Goal: Task Accomplishment & Management: Complete application form

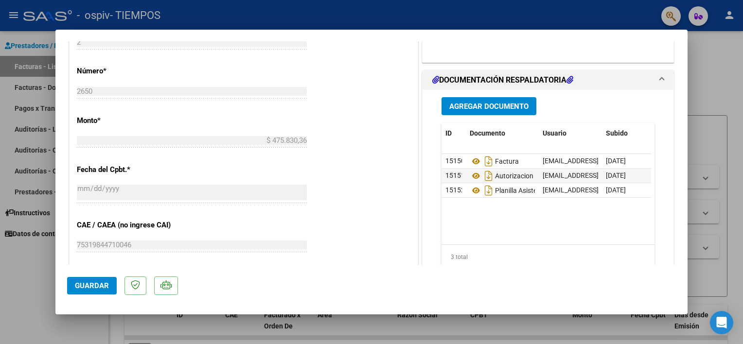
scroll to position [453, 0]
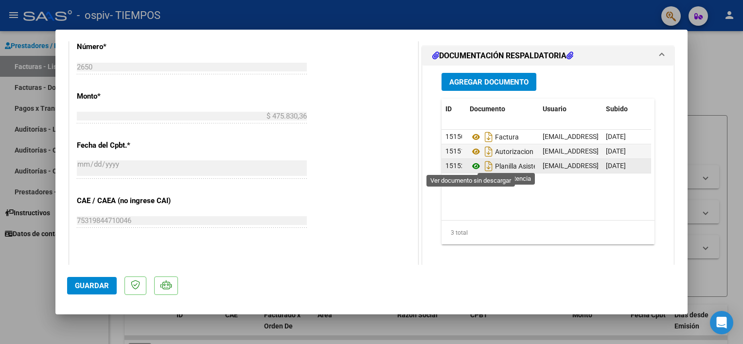
click at [472, 165] on icon at bounding box center [476, 166] width 13 height 12
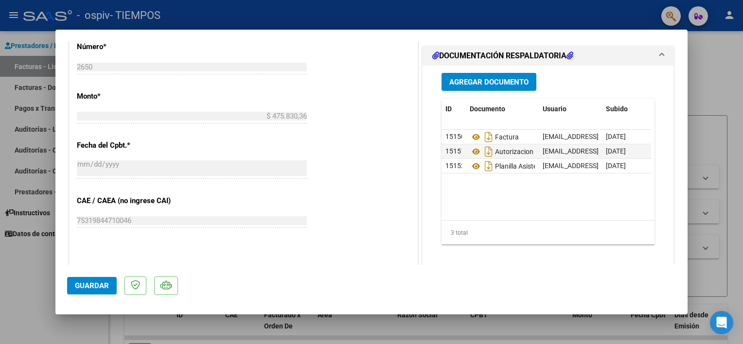
click at [18, 282] on div at bounding box center [371, 172] width 743 height 344
type input "$ 0,00"
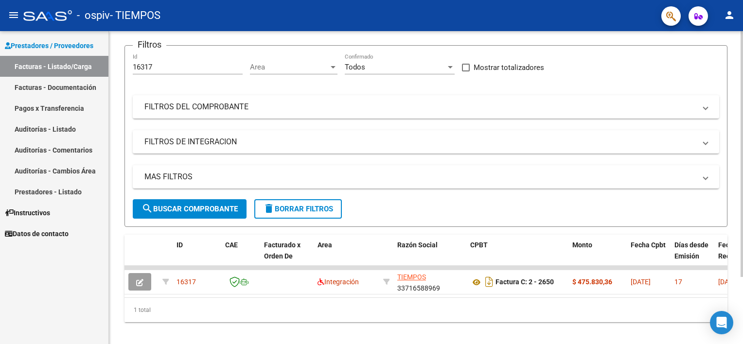
scroll to position [85, 0]
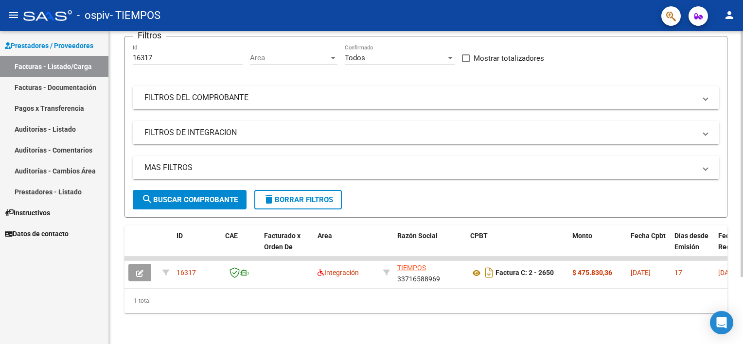
click at [738, 239] on div "Video tutorial PRESTADORES -> Listado de CPBTs Emitidos por Prestadores / Prove…" at bounding box center [427, 148] width 636 height 392
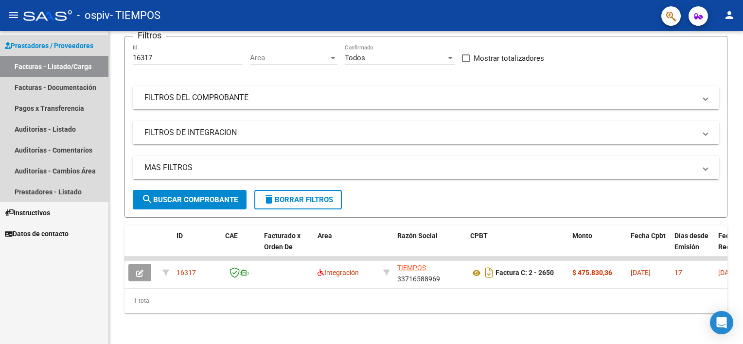
click at [38, 41] on span "Prestadores / Proveedores" at bounding box center [49, 45] width 88 height 11
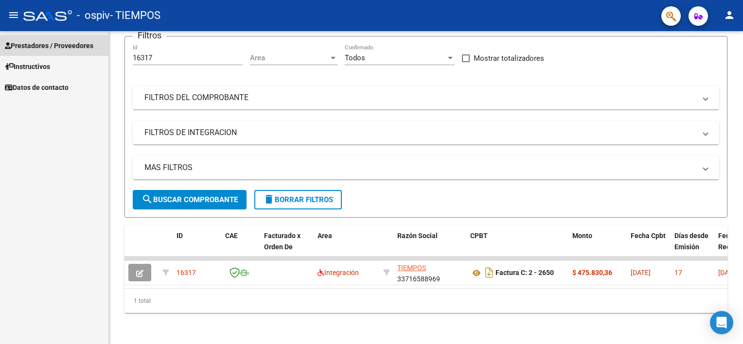
click at [38, 41] on span "Prestadores / Proveedores" at bounding box center [49, 45] width 88 height 11
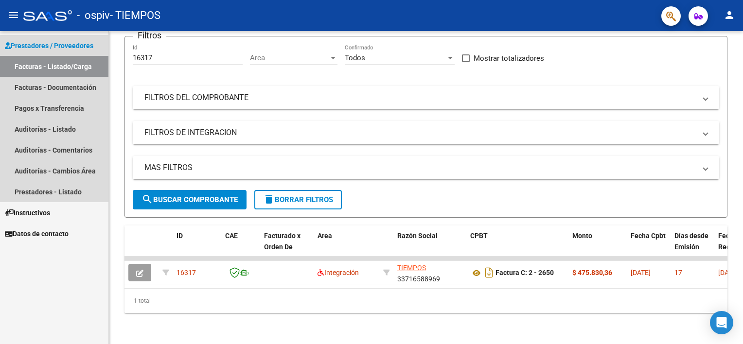
click at [37, 69] on link "Facturas - Listado/Carga" at bounding box center [54, 66] width 108 height 21
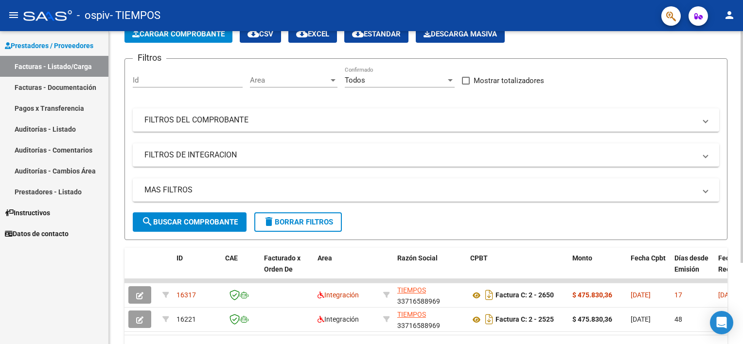
scroll to position [109, 0]
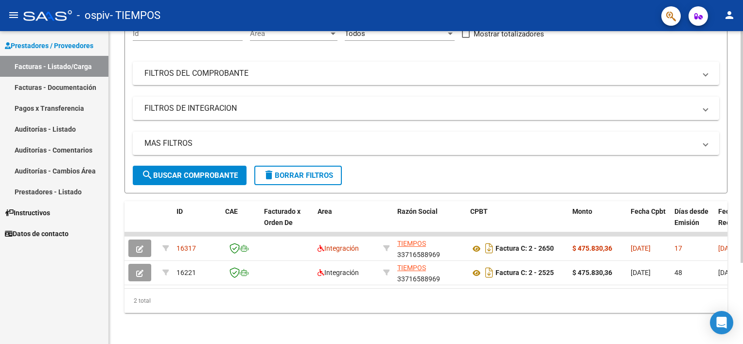
click at [742, 207] on html "menu - ospiv - TIEMPOS person Prestadores / Proveedores Facturas - Listado/Carg…" at bounding box center [371, 172] width 743 height 344
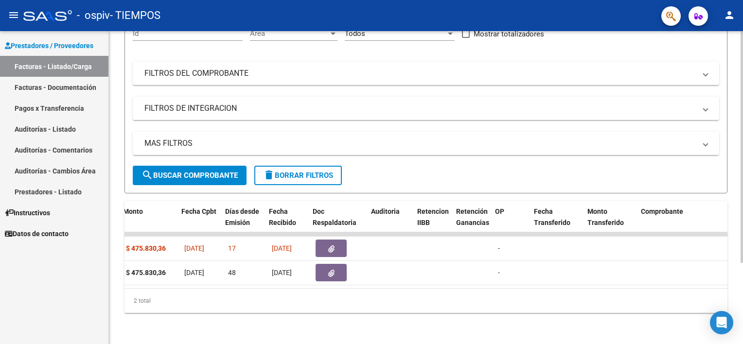
scroll to position [0, 449]
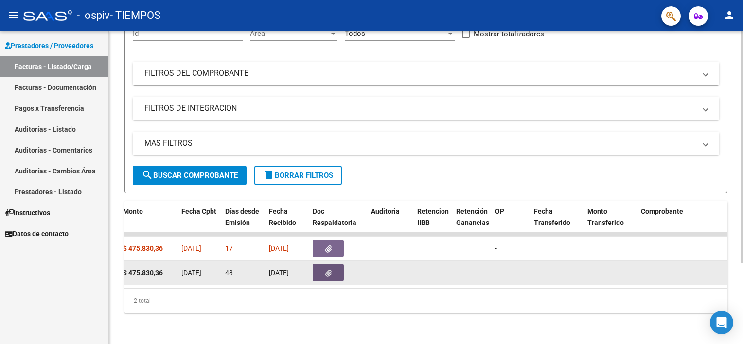
click at [335, 267] on button "button" at bounding box center [328, 273] width 31 height 18
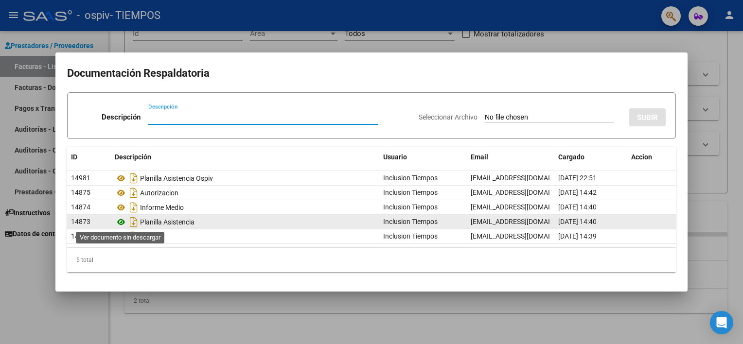
click at [123, 221] on icon at bounding box center [121, 222] width 13 height 12
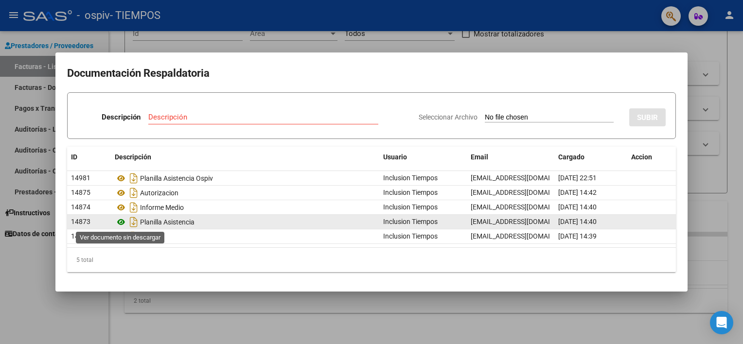
click at [119, 222] on icon at bounding box center [121, 222] width 13 height 12
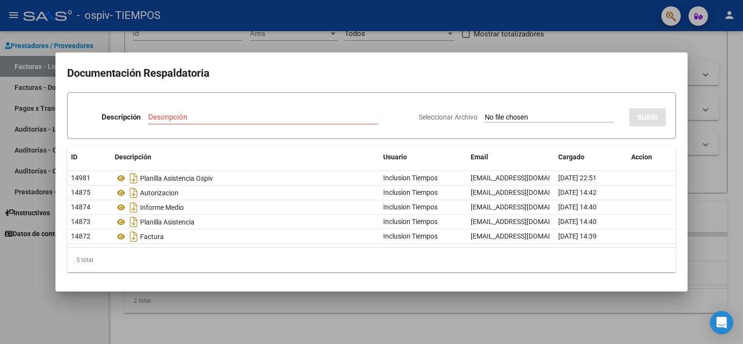
click at [33, 273] on div at bounding box center [371, 172] width 743 height 344
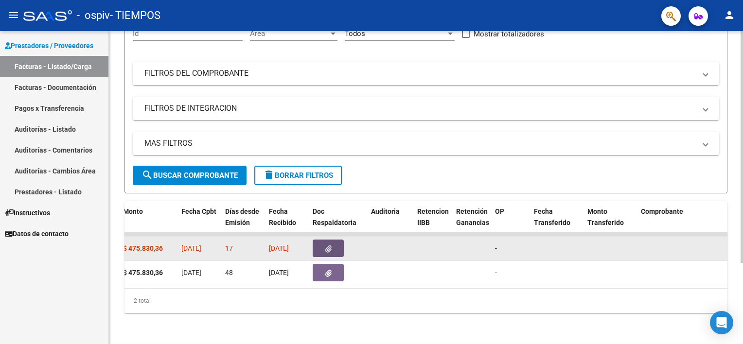
click at [326, 246] on icon "button" at bounding box center [328, 249] width 6 height 7
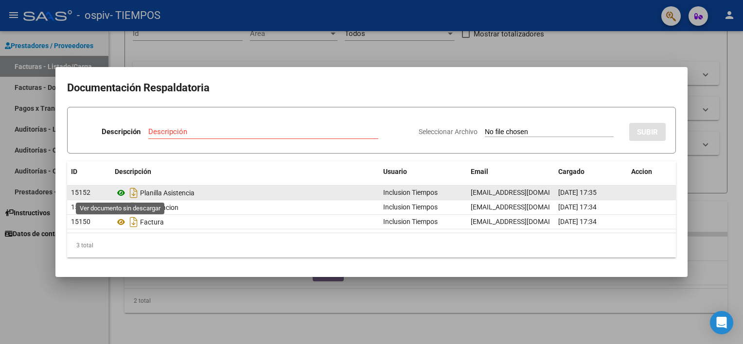
click at [119, 193] on icon at bounding box center [121, 193] width 13 height 12
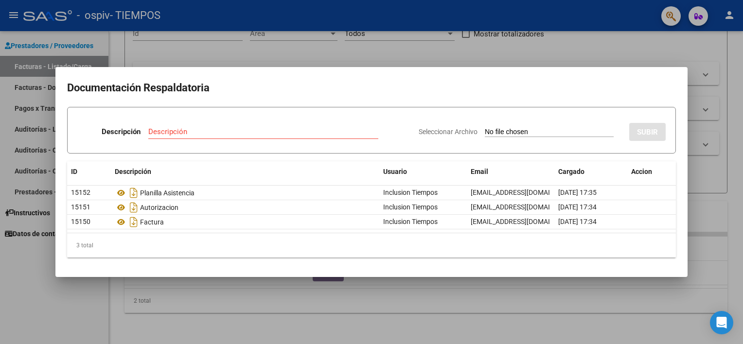
click at [16, 263] on div at bounding box center [371, 172] width 743 height 344
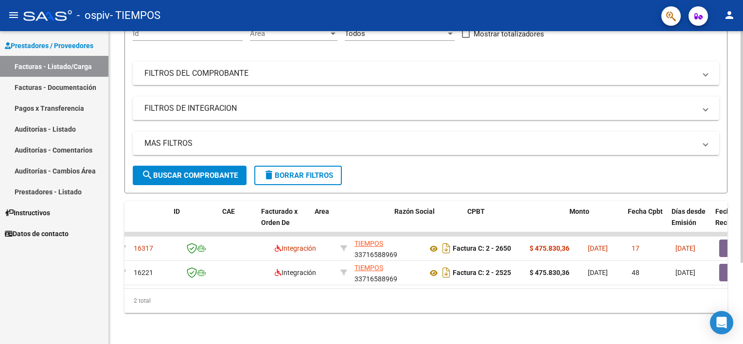
scroll to position [0, 0]
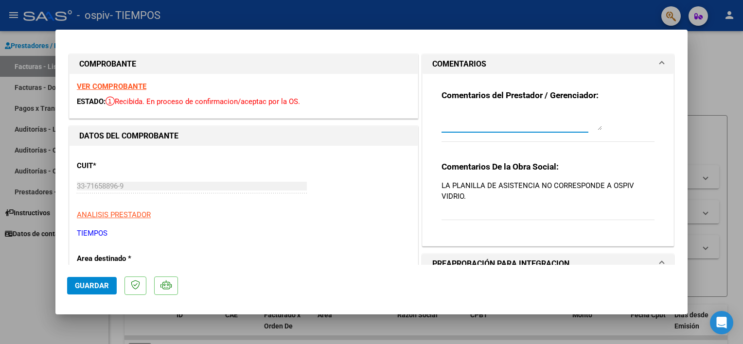
click at [551, 122] on textarea at bounding box center [521, 120] width 160 height 19
type textarea "LA PLANILLA ES LA QUE ESTA EN EL INSTRUCTIVO QUE SE NOS ENVIO, LA MISMA PLANILL…"
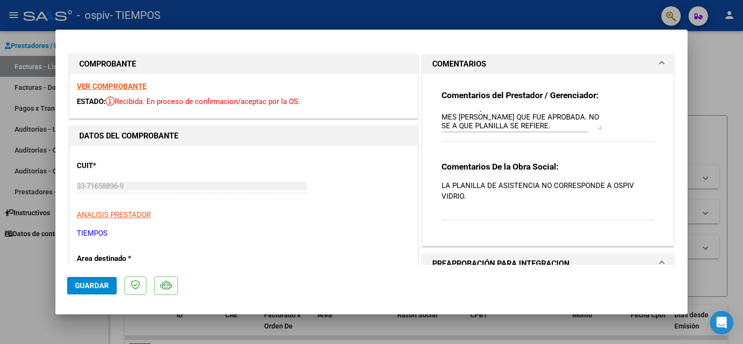
click at [559, 125] on textarea "LA PLANILLA ES LA QUE ESTA EN EL INSTRUCTIVO QUE SE NOS ENVIO, LA MISMA PLANILL…" at bounding box center [521, 120] width 160 height 19
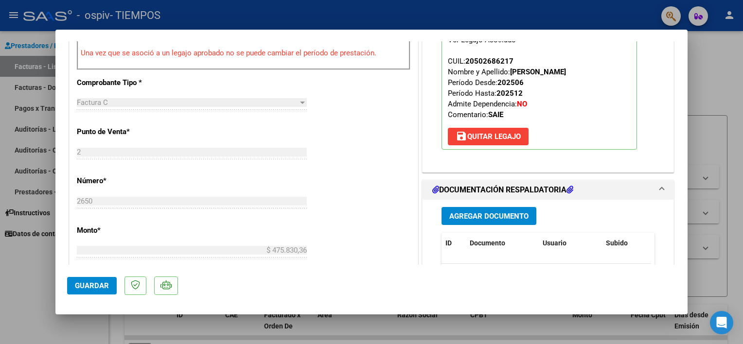
scroll to position [344, 0]
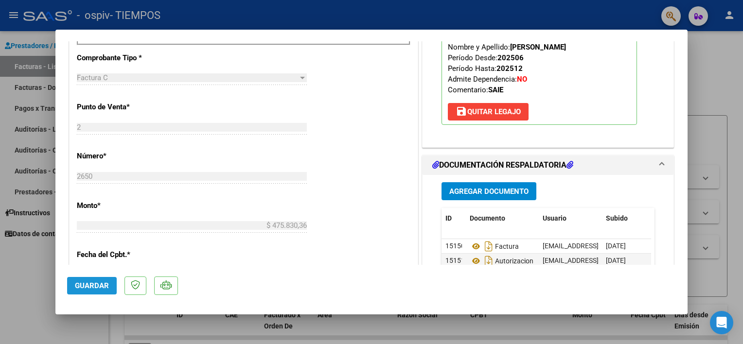
click at [82, 290] on button "Guardar" at bounding box center [92, 286] width 50 height 18
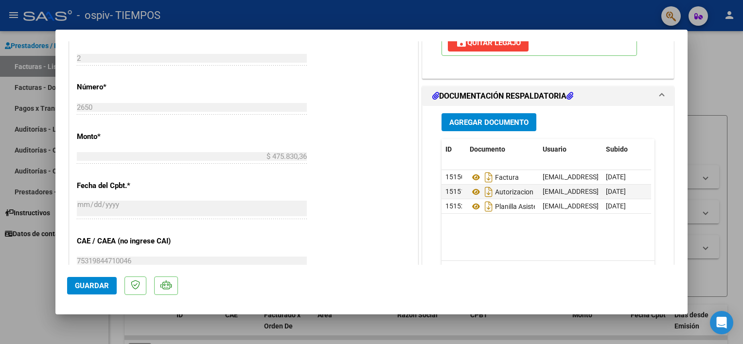
scroll to position [418, 0]
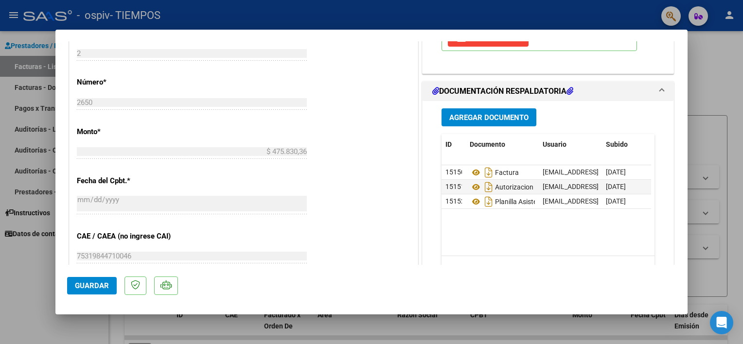
click at [14, 261] on div at bounding box center [371, 172] width 743 height 344
type input "$ 0,00"
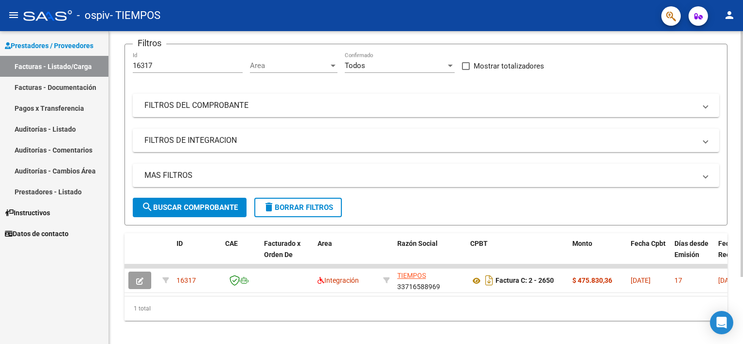
scroll to position [85, 0]
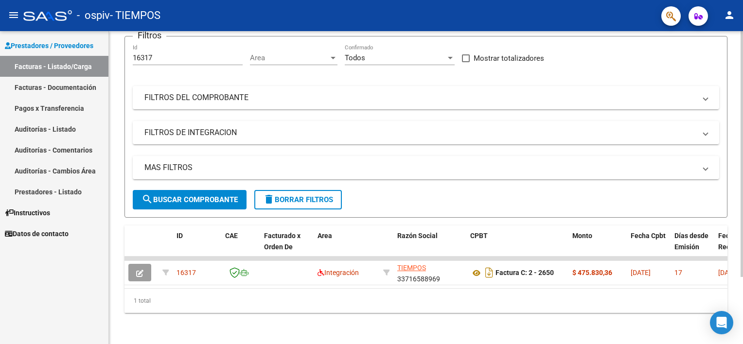
click at [710, 225] on div "Video tutorial PRESTADORES -> Listado de CPBTs Emitidos por Prestadores / Prove…" at bounding box center [427, 148] width 636 height 392
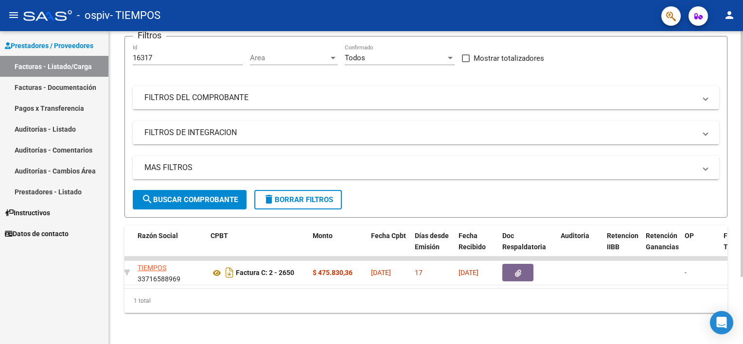
scroll to position [0, 302]
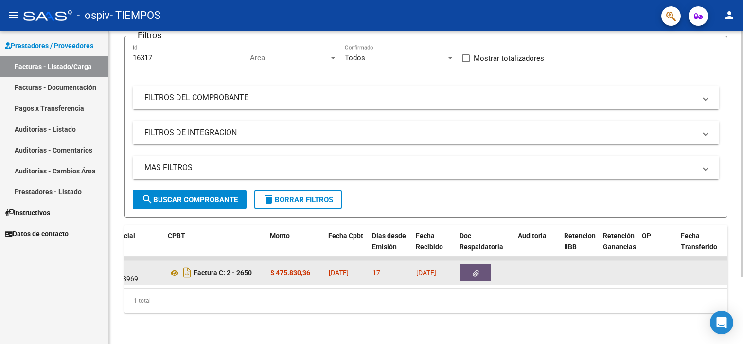
click at [490, 265] on button "button" at bounding box center [475, 273] width 31 height 18
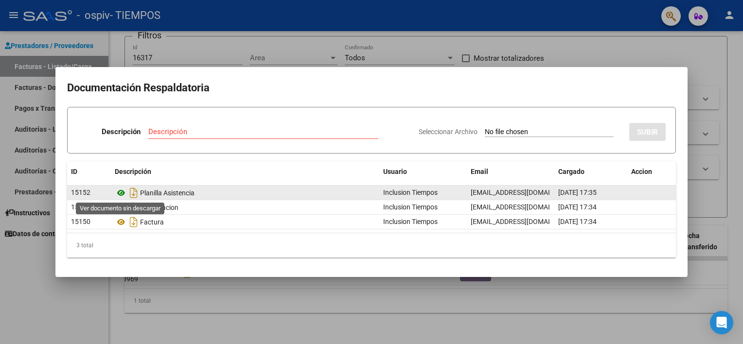
click at [121, 191] on icon at bounding box center [121, 193] width 13 height 12
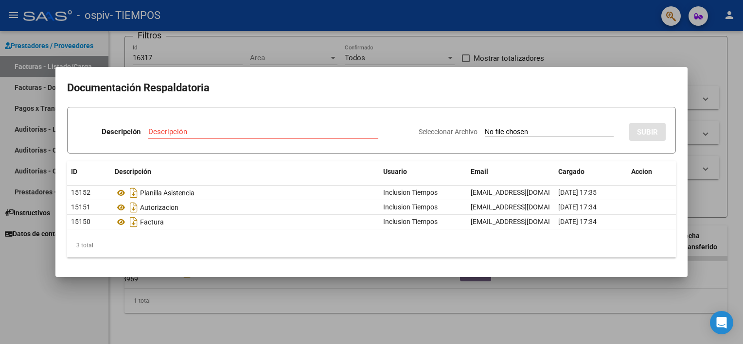
click at [29, 272] on div at bounding box center [371, 172] width 743 height 344
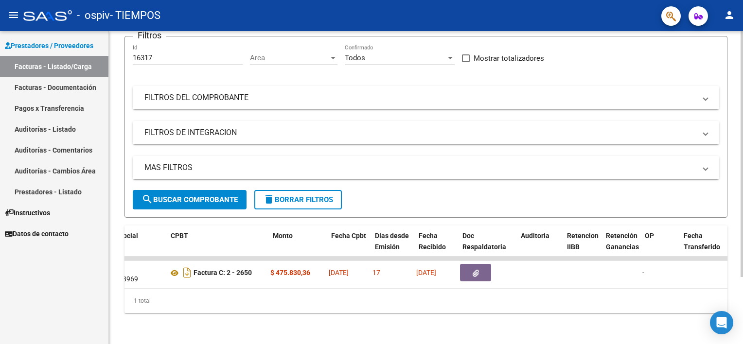
scroll to position [0, 0]
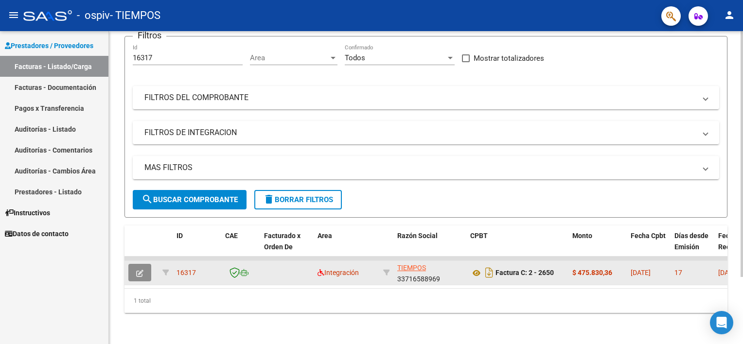
click at [144, 264] on button "button" at bounding box center [139, 273] width 23 height 18
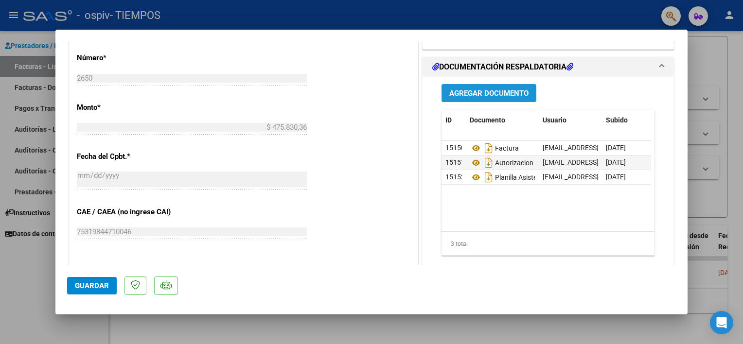
click at [486, 89] on span "Agregar Documento" at bounding box center [488, 93] width 79 height 9
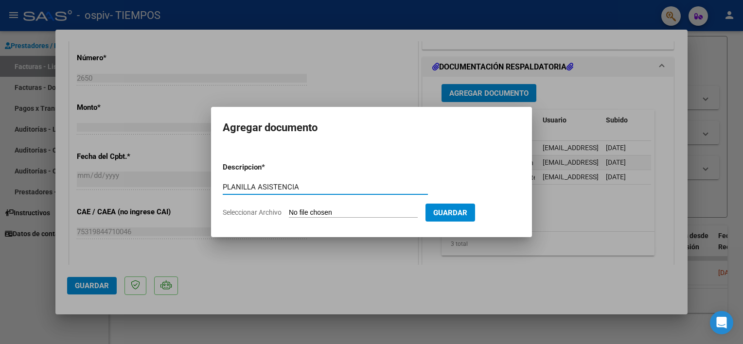
type input "PLANILLA ASISTENCIA"
click at [309, 212] on input "Seleccionar Archivo" at bounding box center [353, 213] width 129 height 9
type input "C:\fakepath\KaritaThiagoPlani07.pdf"
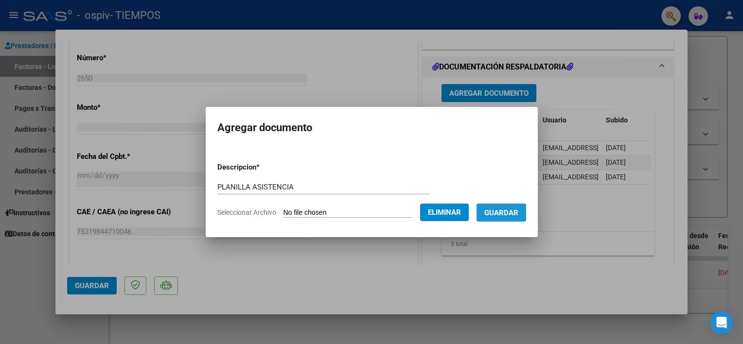
click at [508, 212] on span "Guardar" at bounding box center [501, 213] width 34 height 9
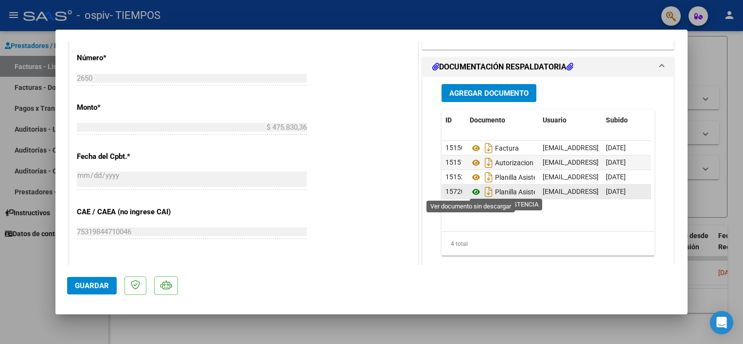
click at [470, 190] on icon at bounding box center [476, 192] width 13 height 12
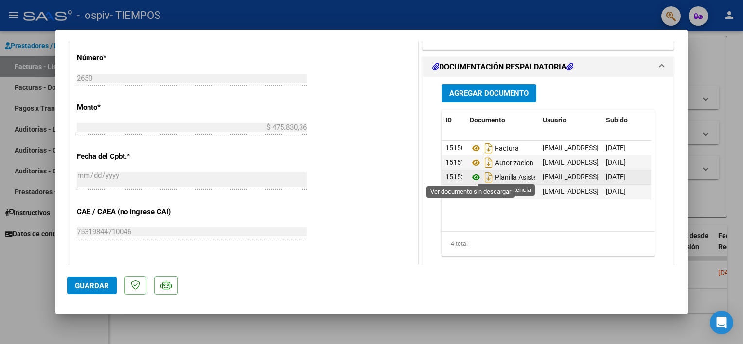
click at [471, 176] on icon at bounding box center [476, 178] width 13 height 12
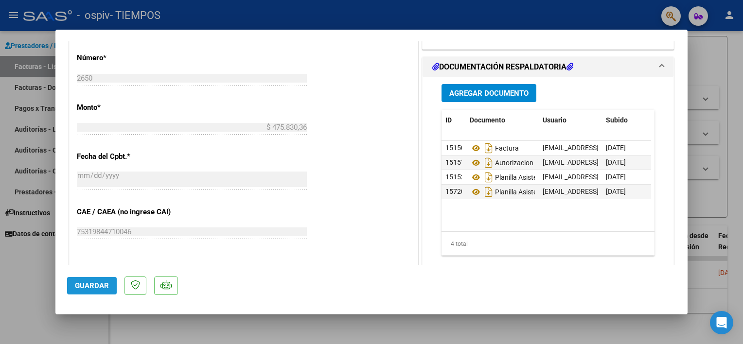
click at [86, 286] on span "Guardar" at bounding box center [92, 286] width 34 height 9
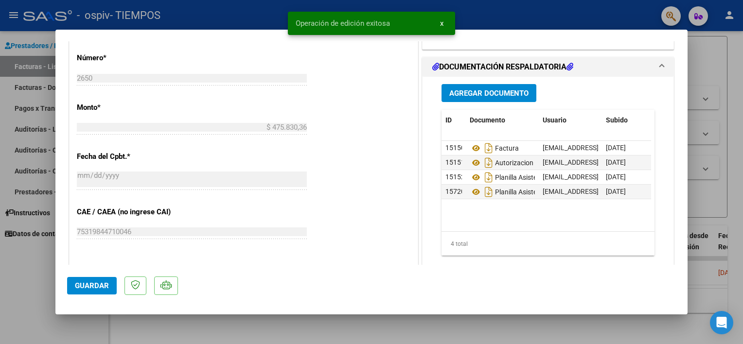
click at [16, 269] on div at bounding box center [371, 172] width 743 height 344
type input "$ 0,00"
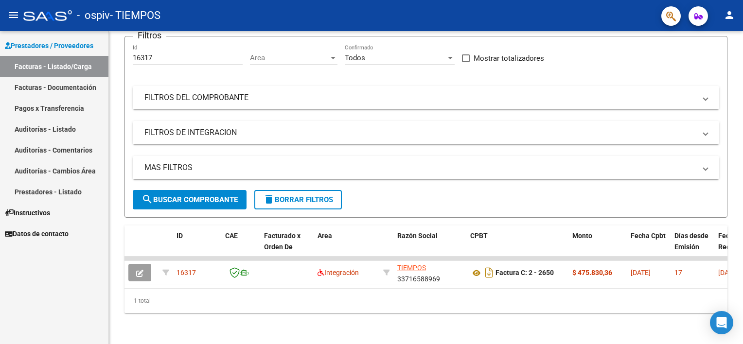
click at [26, 45] on span "Prestadores / Proveedores" at bounding box center [49, 45] width 88 height 11
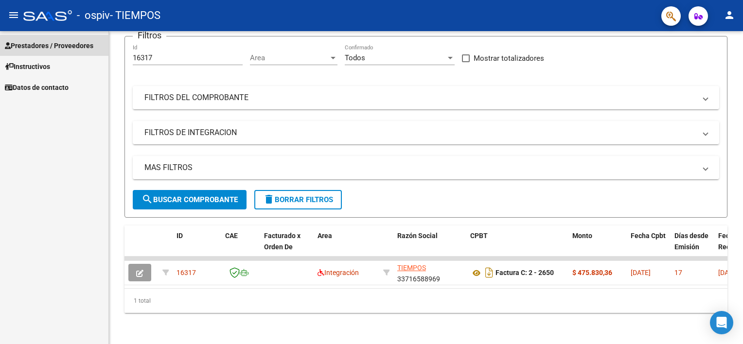
click at [26, 45] on span "Prestadores / Proveedores" at bounding box center [49, 45] width 88 height 11
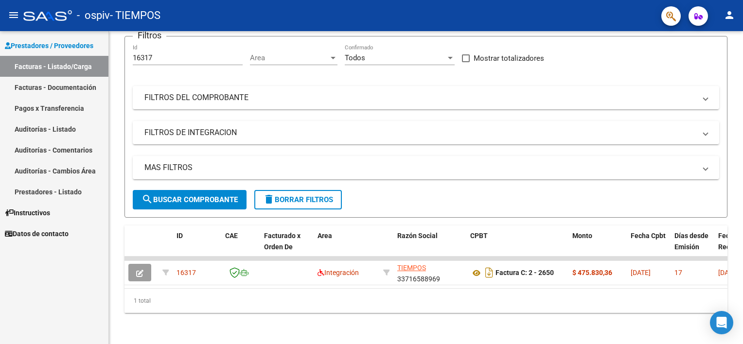
click at [33, 74] on link "Facturas - Listado/Carga" at bounding box center [54, 66] width 108 height 21
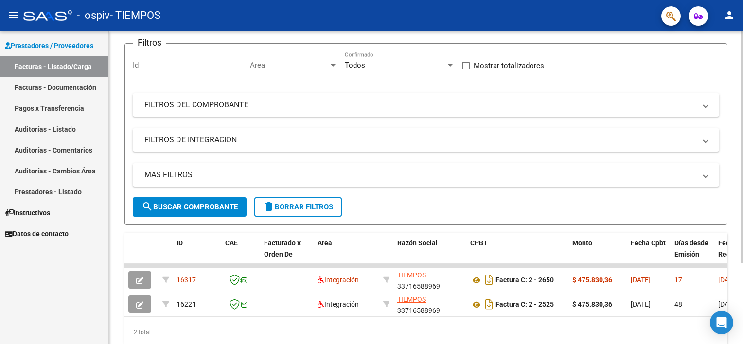
scroll to position [109, 0]
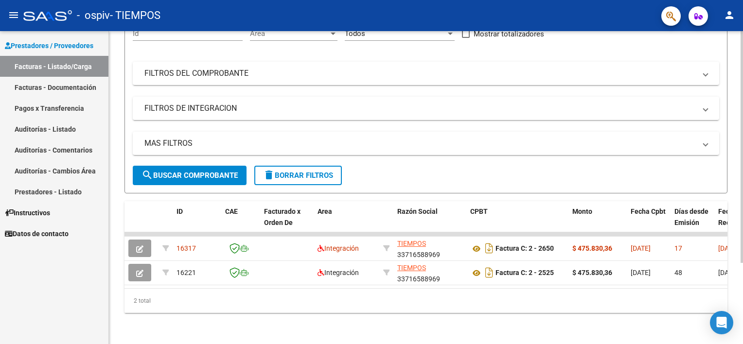
click at [742, 241] on html "menu - ospiv - TIEMPOS person Prestadores / Proveedores Facturas - Listado/Carg…" at bounding box center [371, 172] width 743 height 344
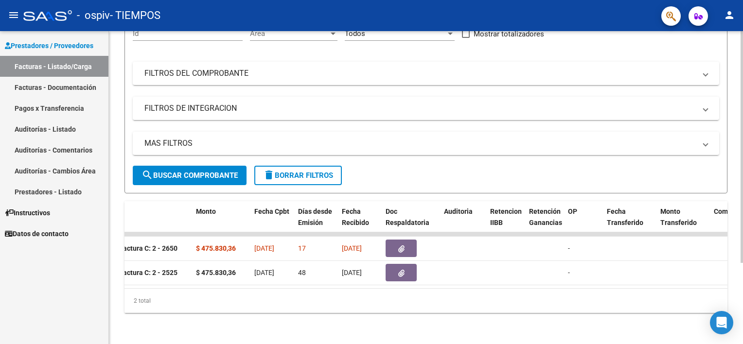
scroll to position [0, 390]
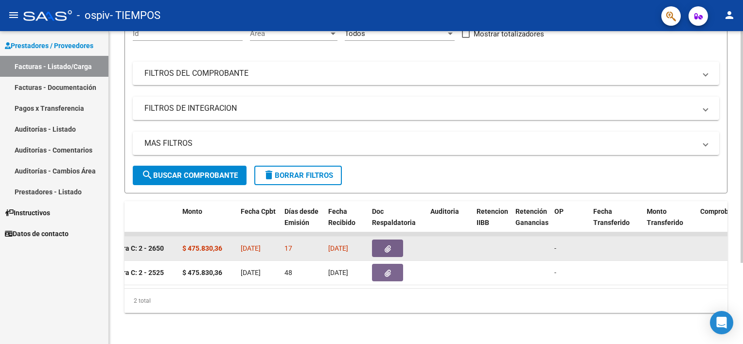
click at [387, 240] on button "button" at bounding box center [387, 249] width 31 height 18
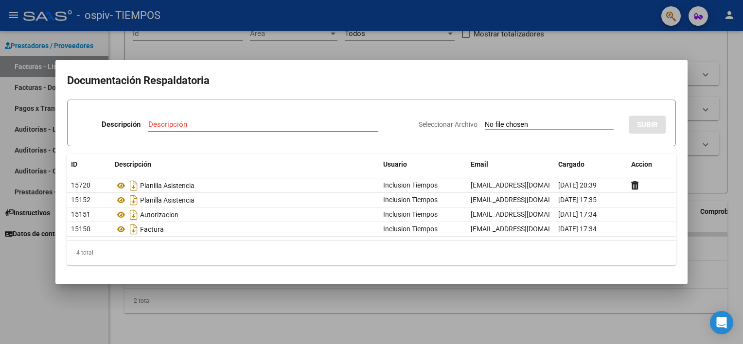
click at [29, 317] on div at bounding box center [371, 172] width 743 height 344
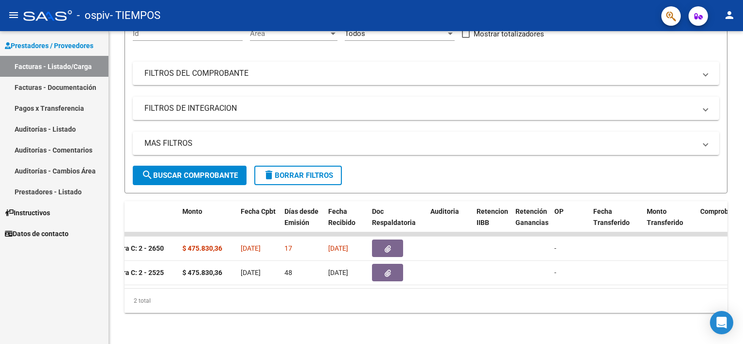
click at [46, 48] on span "Prestadores / Proveedores" at bounding box center [49, 45] width 88 height 11
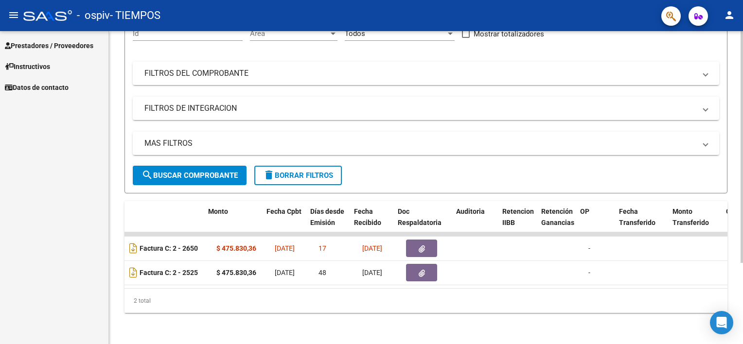
scroll to position [0, 321]
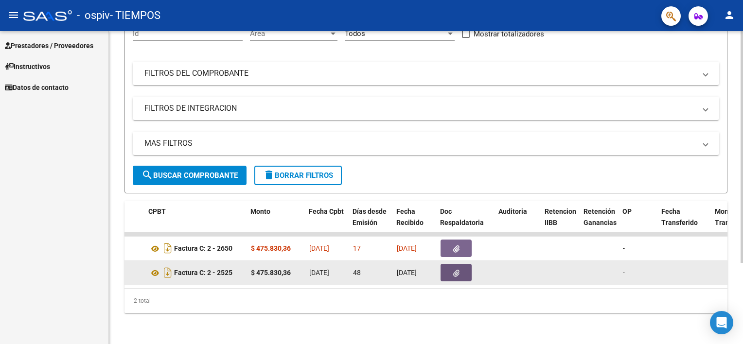
click at [450, 268] on button "button" at bounding box center [456, 273] width 31 height 18
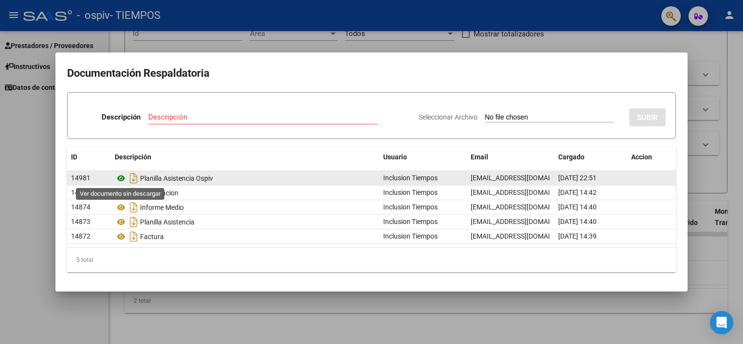
click at [119, 178] on icon at bounding box center [121, 179] width 13 height 12
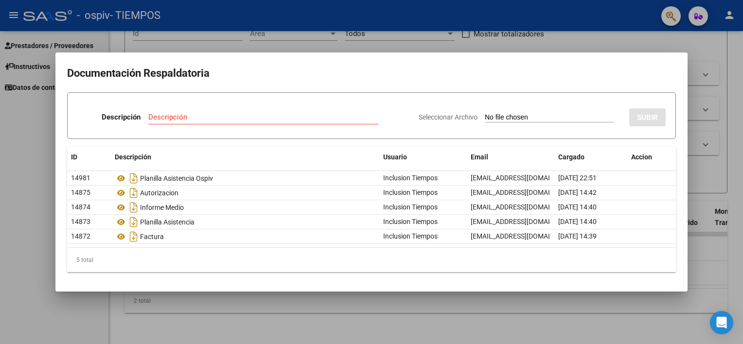
click at [22, 207] on div at bounding box center [371, 172] width 743 height 344
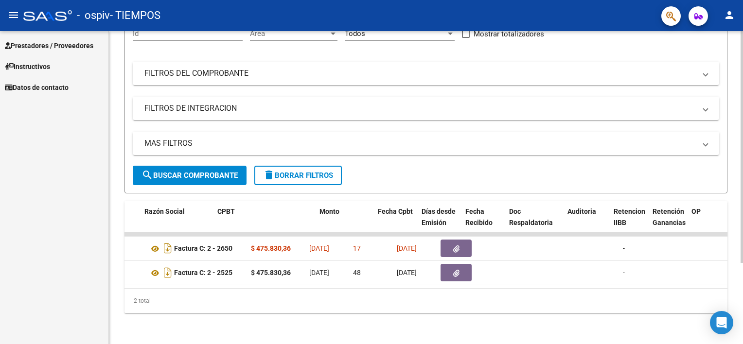
scroll to position [0, 0]
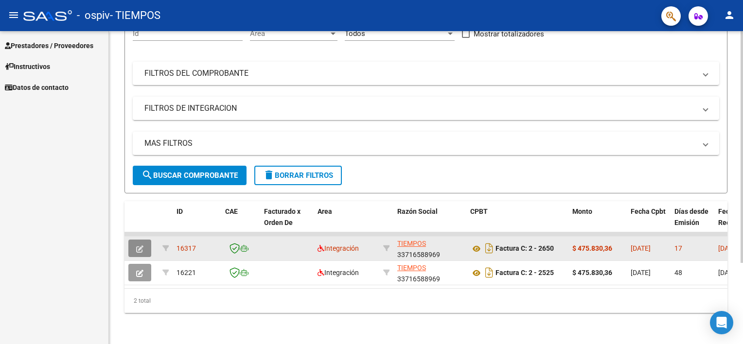
click at [139, 246] on icon "button" at bounding box center [139, 249] width 7 height 7
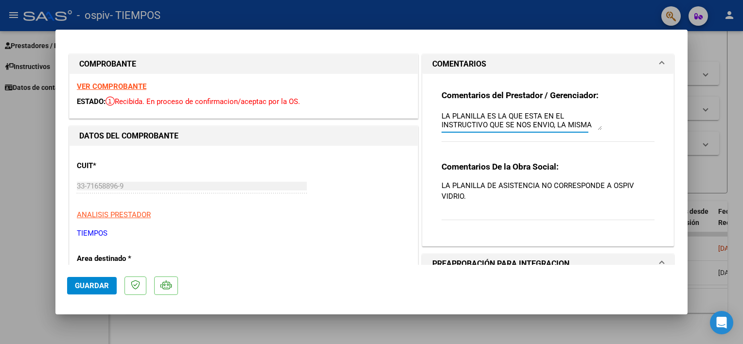
click at [580, 121] on textarea "LA PLANILLA ES LA QUE ESTA EN EL INSTRUCTIVO QUE SE NOS ENVIO, LA MISMA PLANILL…" at bounding box center [521, 120] width 160 height 19
click at [581, 124] on textarea "A PLANILLA QUE SE ENVIO CON LA FACTURA DEL MES [PERSON_NAME] QUE FUE APROBADA. …" at bounding box center [521, 120] width 160 height 19
click at [562, 119] on textarea "O SE A QUE PLANILLA SE REFIERE" at bounding box center [521, 120] width 160 height 19
type textarea "O"
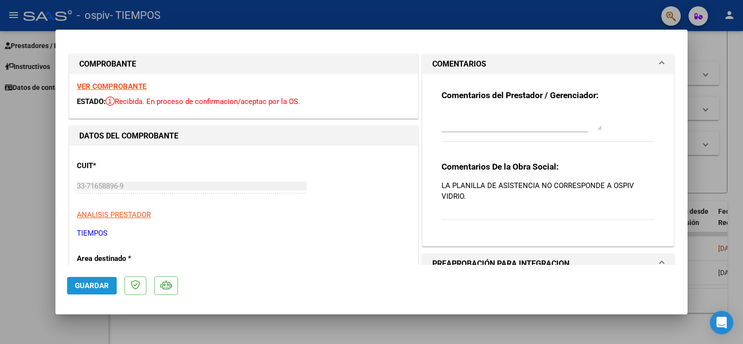
click at [75, 286] on span "Guardar" at bounding box center [92, 286] width 34 height 9
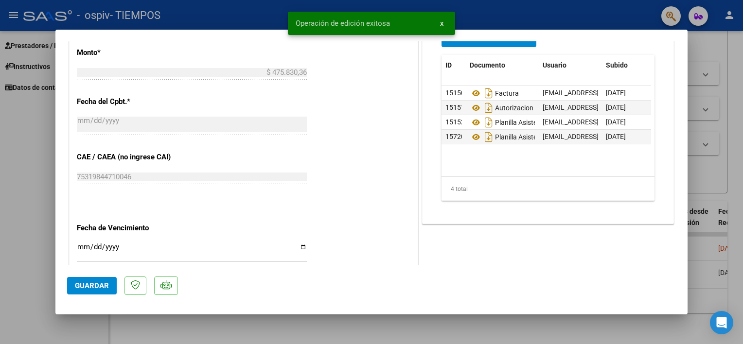
scroll to position [0, 48]
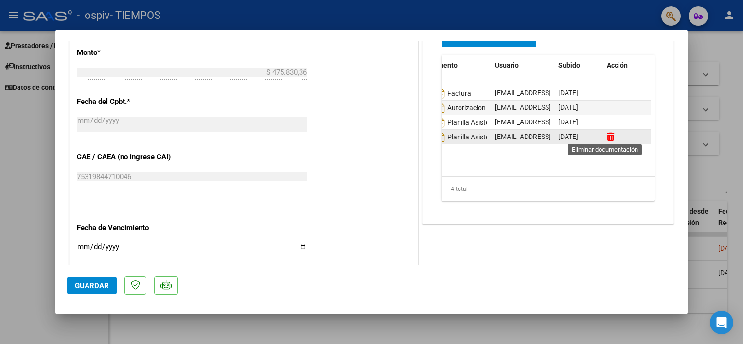
click at [607, 137] on icon at bounding box center [610, 136] width 7 height 9
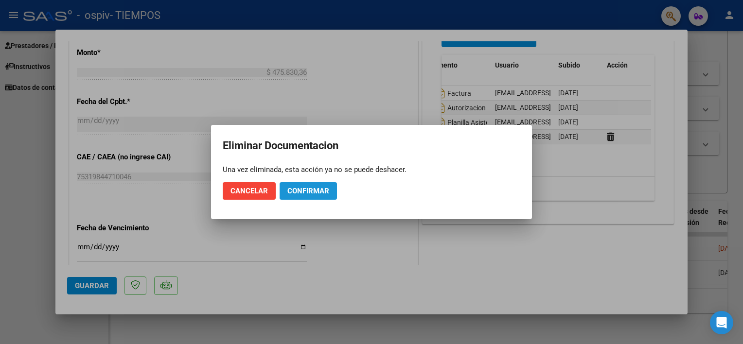
click at [313, 196] on button "Confirmar" at bounding box center [308, 191] width 57 height 18
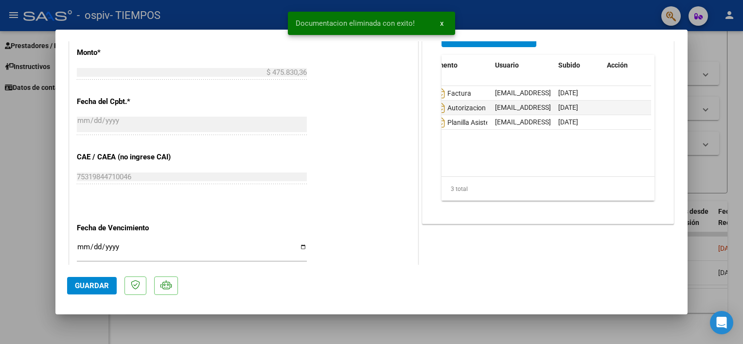
scroll to position [0, 0]
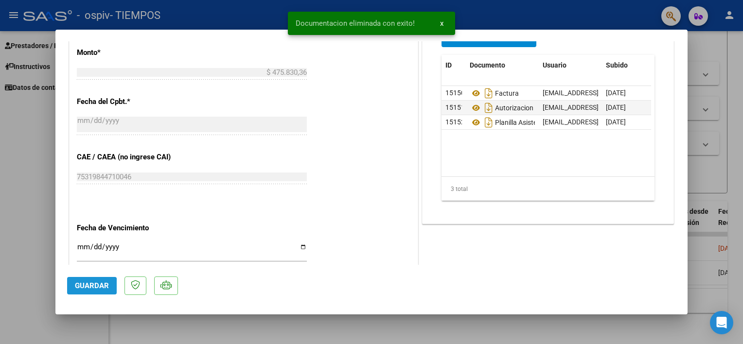
click at [77, 287] on span "Guardar" at bounding box center [92, 286] width 34 height 9
click at [34, 224] on div at bounding box center [371, 172] width 743 height 344
type input "$ 0,00"
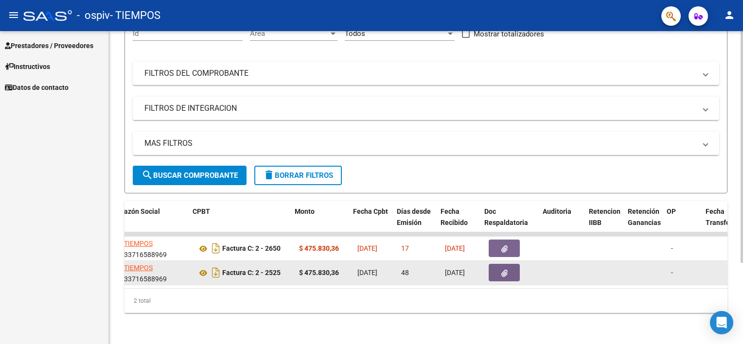
scroll to position [0, 278]
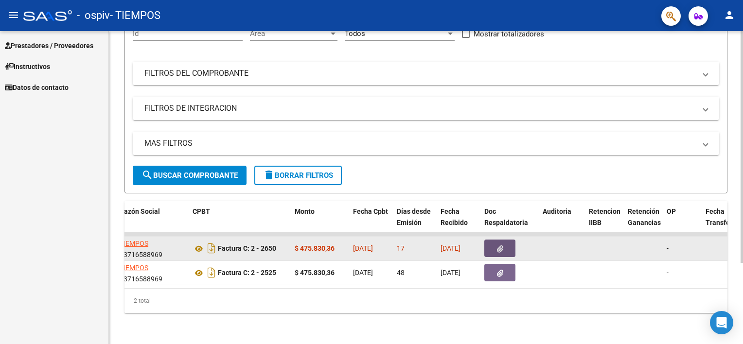
click at [507, 240] on button "button" at bounding box center [499, 249] width 31 height 18
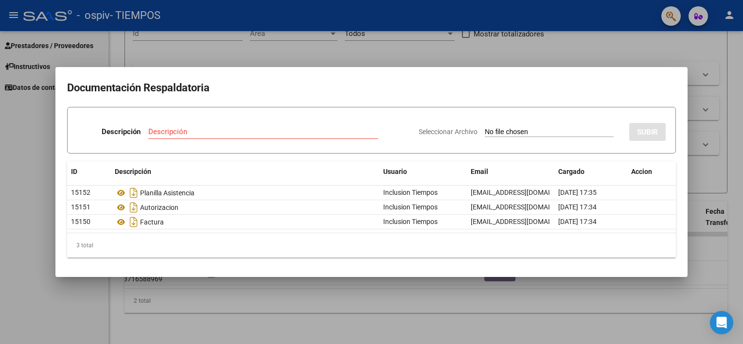
drag, startPoint x: 344, startPoint y: 286, endPoint x: 400, endPoint y: 266, distance: 58.7
click at [400, 266] on div "Documentación Respaldatoria Descripción Descripción Seleccionar Archivo SUBIR I…" at bounding box center [371, 172] width 743 height 344
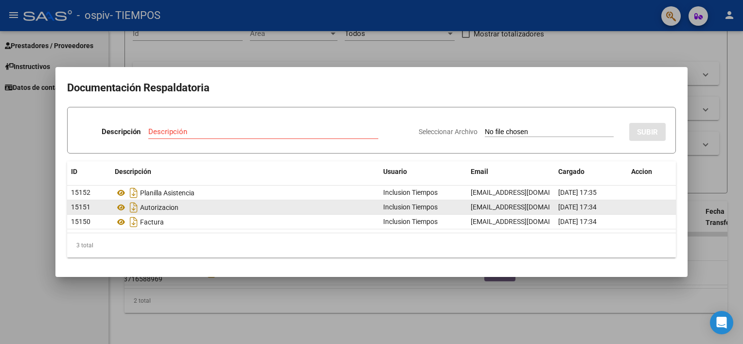
drag, startPoint x: 400, startPoint y: 266, endPoint x: 331, endPoint y: 208, distance: 90.0
click at [331, 208] on div "Autorizacion" at bounding box center [245, 208] width 261 height 16
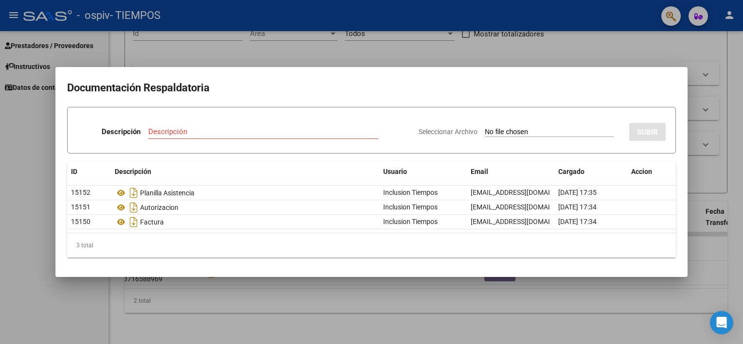
click at [38, 175] on div at bounding box center [371, 172] width 743 height 344
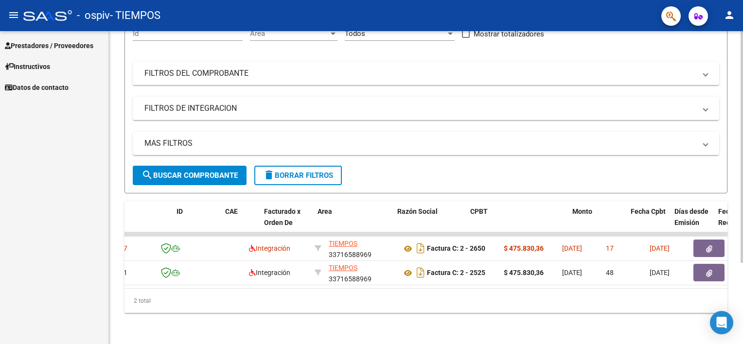
scroll to position [0, 0]
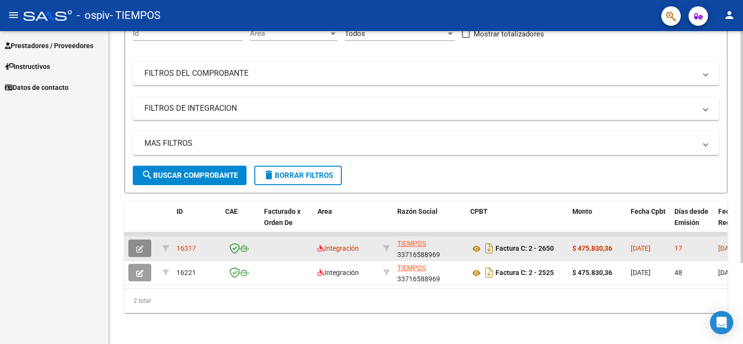
click at [138, 246] on icon "button" at bounding box center [139, 249] width 7 height 7
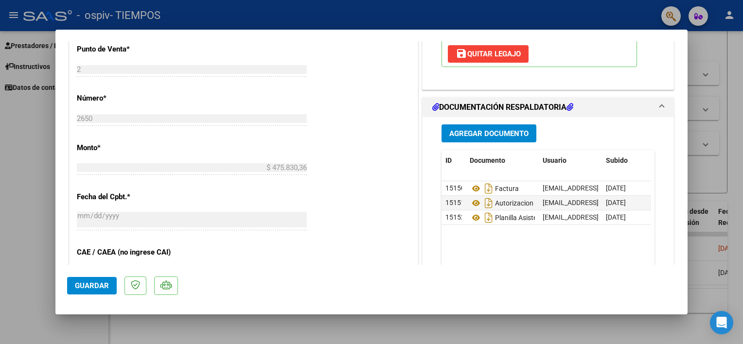
scroll to position [397, 0]
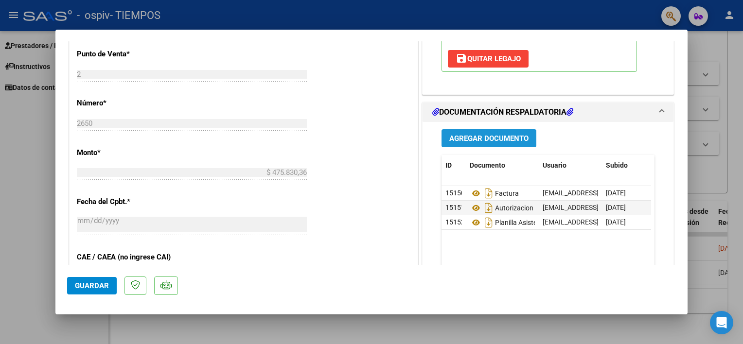
click at [485, 142] on button "Agregar Documento" at bounding box center [488, 138] width 95 height 18
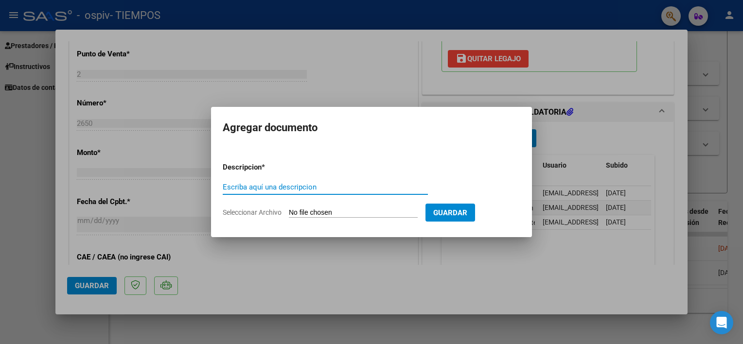
click at [240, 189] on input "Escriba aquí una descripcion" at bounding box center [325, 187] width 205 height 9
type input "P"
type input "KARITAPLANILLAJULIO"
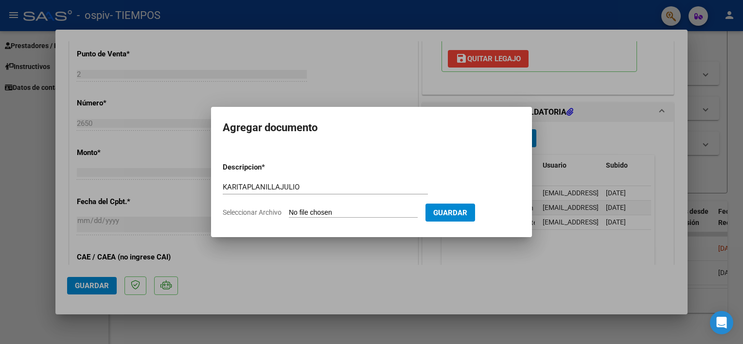
click at [321, 214] on input "Seleccionar Archivo" at bounding box center [353, 213] width 129 height 9
type input "C:\fakepath\planilla [PERSON_NAME] [DATE].pdf"
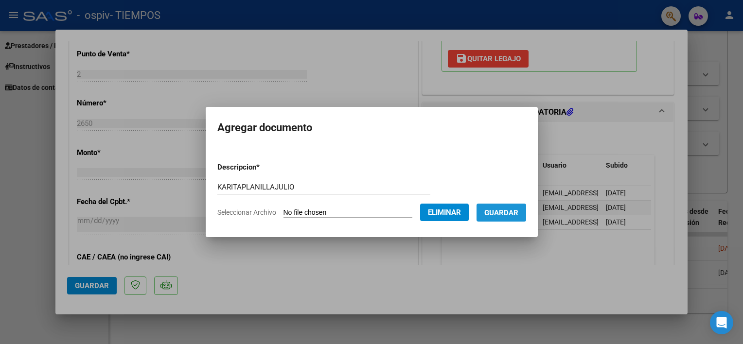
click at [505, 208] on span "Guardar" at bounding box center [501, 212] width 34 height 9
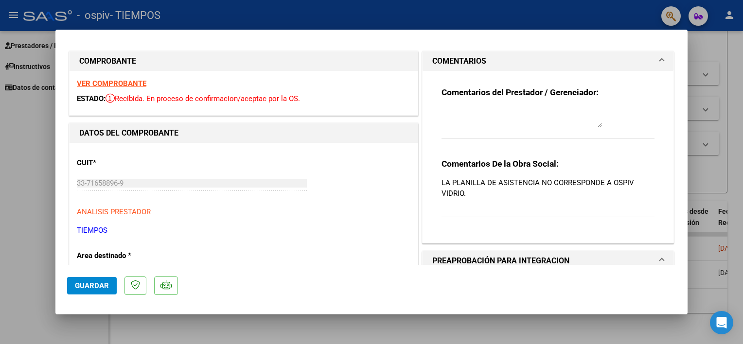
scroll to position [0, 0]
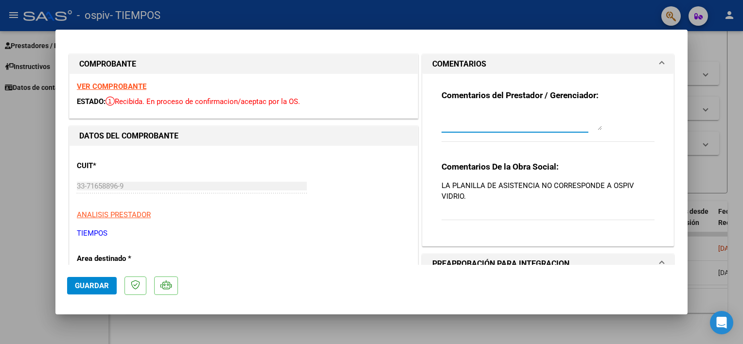
click at [463, 128] on textarea at bounding box center [521, 120] width 160 height 19
type textarea "SE CARGO LA PLANILLA DE OSPIV PEDIDA"
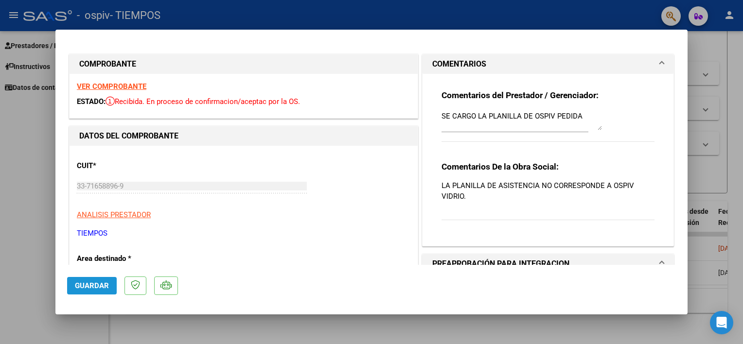
click at [96, 284] on span "Guardar" at bounding box center [92, 286] width 34 height 9
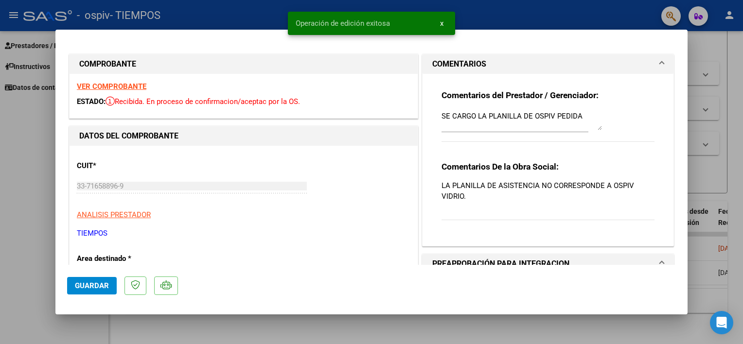
click at [31, 229] on div at bounding box center [371, 172] width 743 height 344
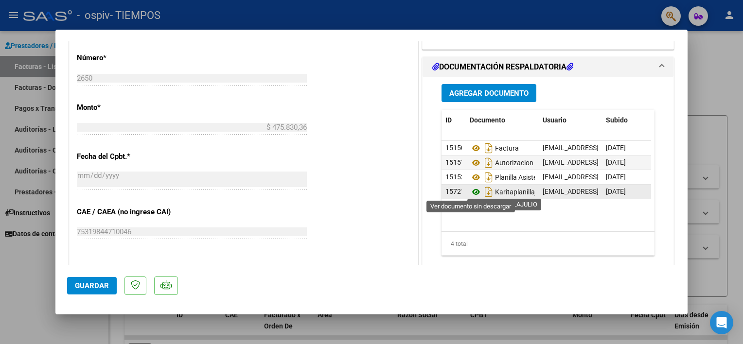
click at [470, 191] on icon at bounding box center [476, 192] width 13 height 12
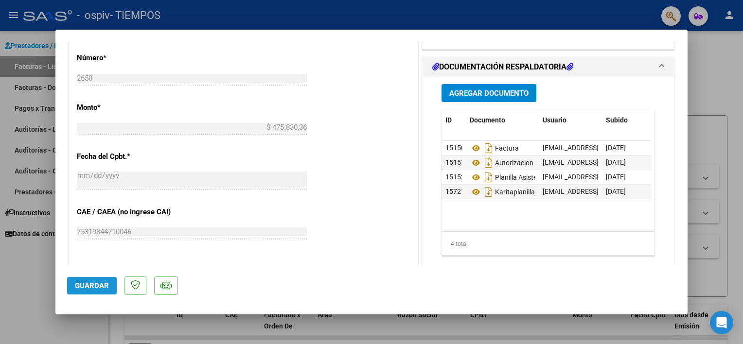
click at [88, 287] on span "Guardar" at bounding box center [92, 286] width 34 height 9
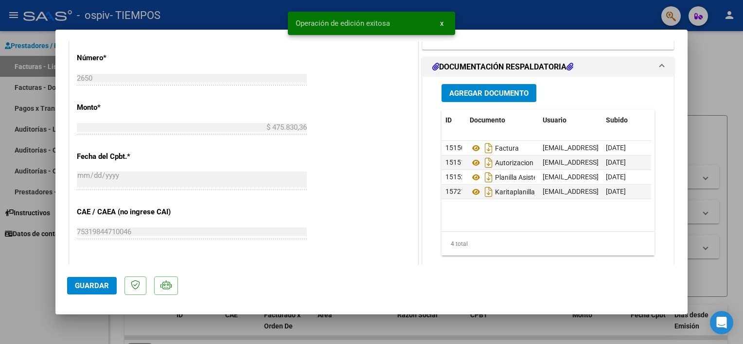
click at [27, 282] on div at bounding box center [371, 172] width 743 height 344
type input "$ 0,00"
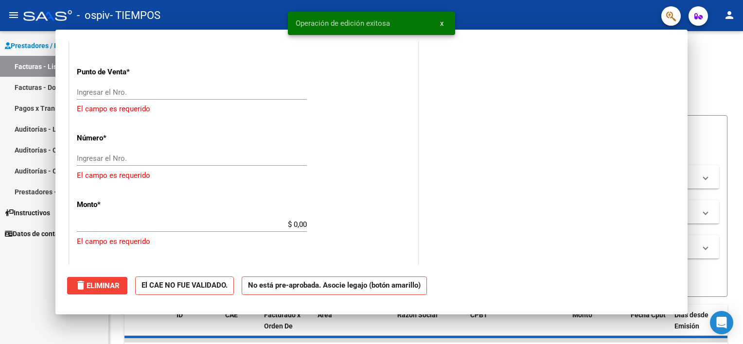
scroll to position [506, 0]
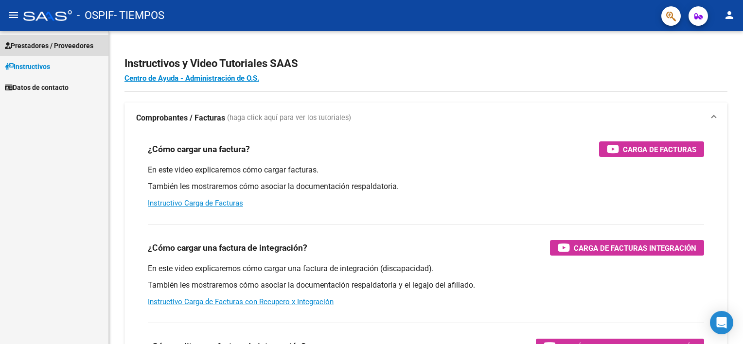
click at [32, 40] on span "Prestadores / Proveedores" at bounding box center [49, 45] width 88 height 11
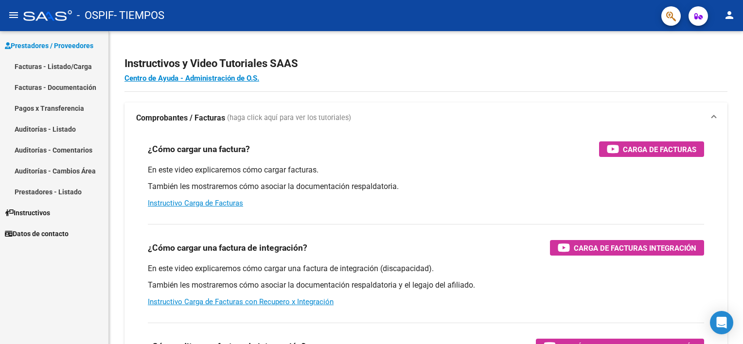
click at [33, 66] on link "Facturas - Listado/Carga" at bounding box center [54, 66] width 108 height 21
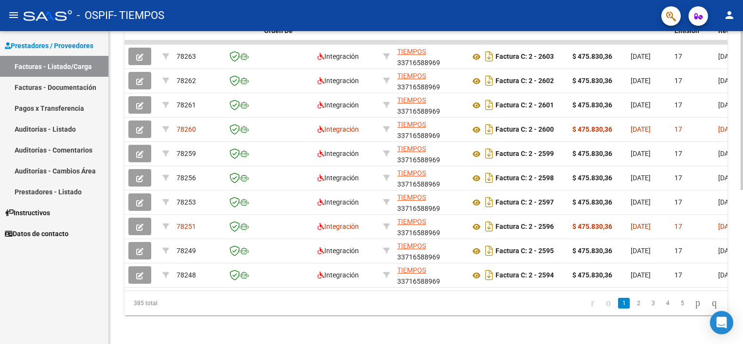
scroll to position [304, 0]
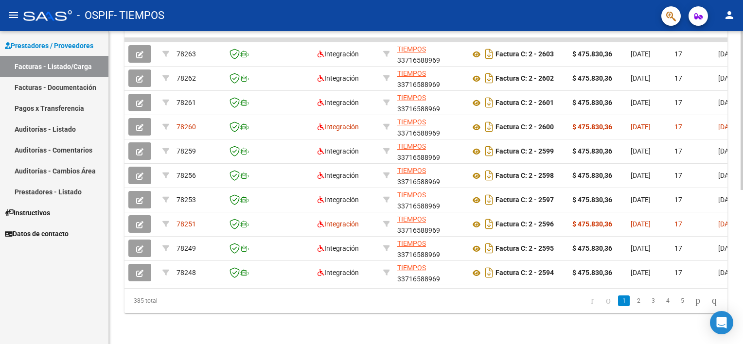
click at [733, 284] on div "Video tutorial PRESTADORES -> Listado de CPBTs Emitidos por Prestadores / Prove…" at bounding box center [427, 38] width 636 height 611
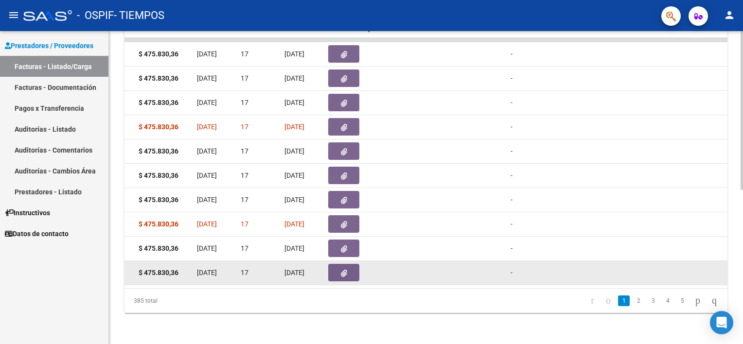
scroll to position [0, 400]
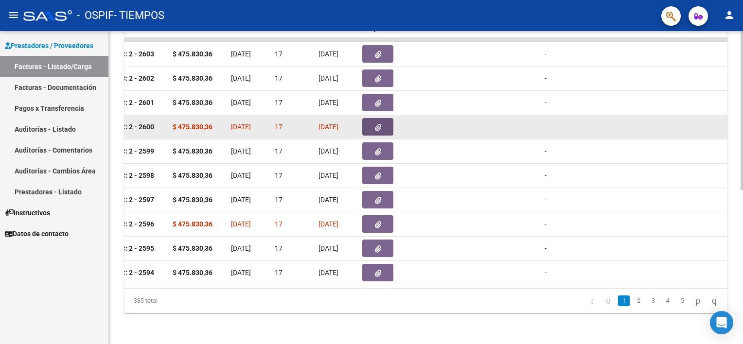
click at [375, 124] on icon "button" at bounding box center [378, 127] width 6 height 7
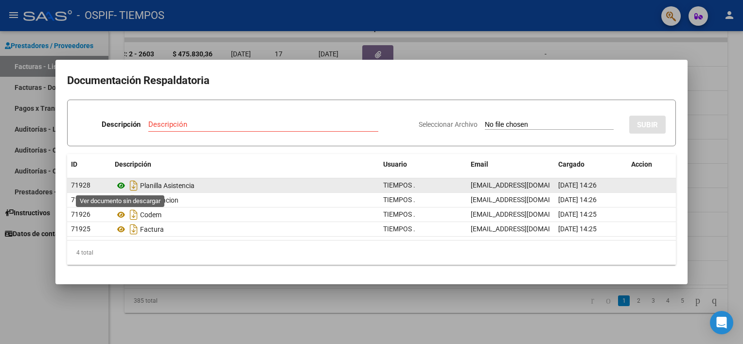
click at [119, 187] on icon at bounding box center [121, 186] width 13 height 12
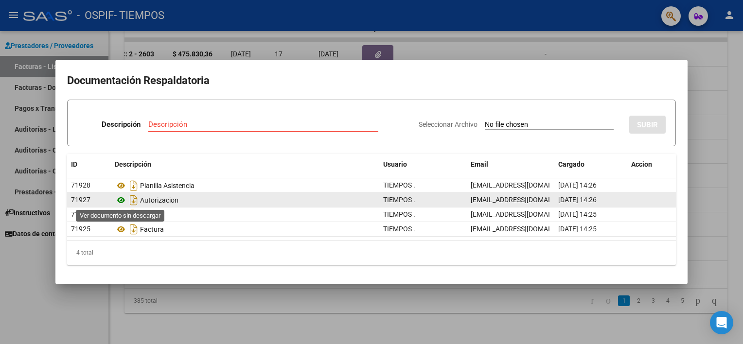
click at [119, 199] on icon at bounding box center [121, 200] width 13 height 12
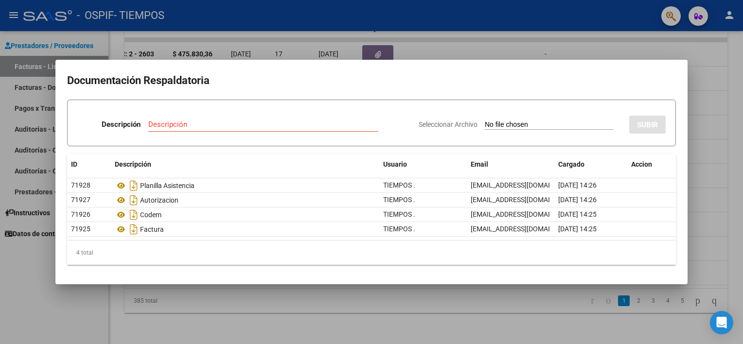
click at [39, 275] on div at bounding box center [371, 172] width 743 height 344
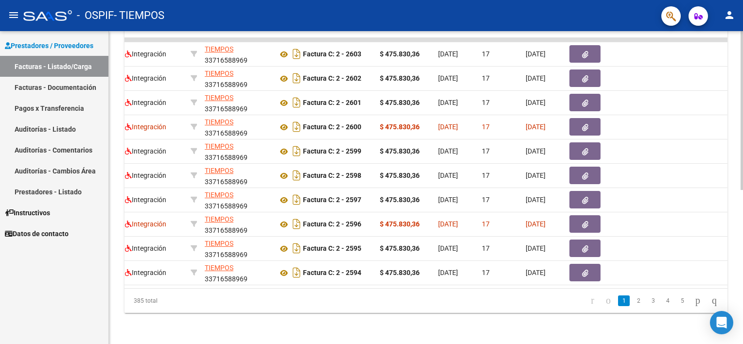
scroll to position [0, 0]
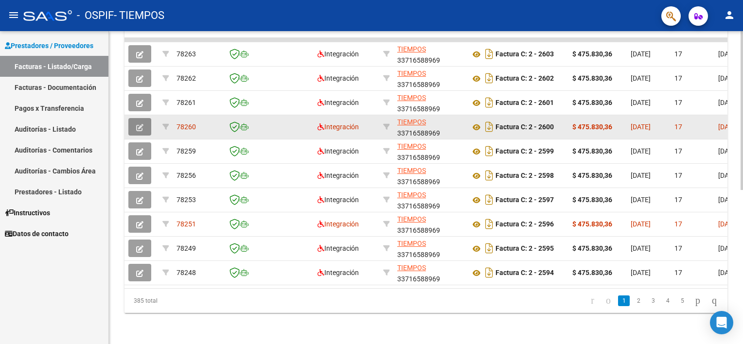
click at [136, 123] on span "button" at bounding box center [139, 127] width 7 height 9
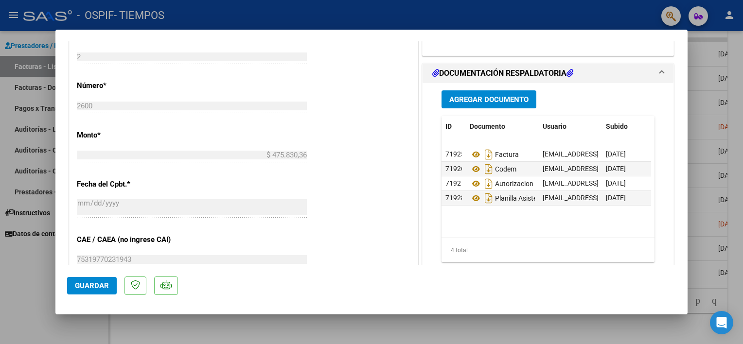
scroll to position [424, 0]
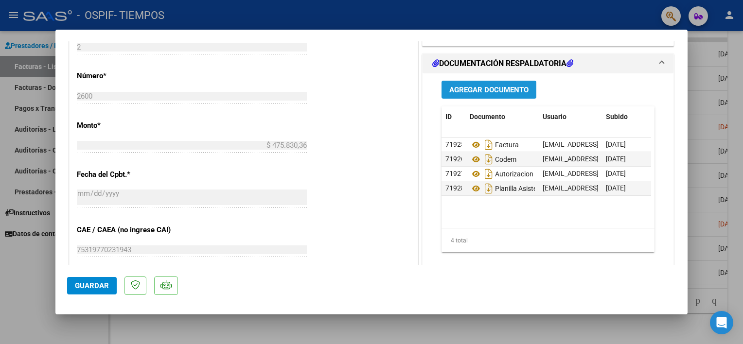
click at [489, 86] on span "Agregar Documento" at bounding box center [488, 90] width 79 height 9
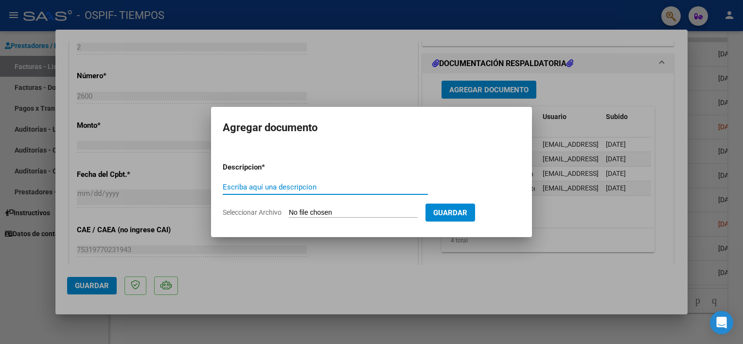
click at [240, 186] on input "Escriba aquí una descripcion" at bounding box center [325, 187] width 205 height 9
type input "PLANILLA ASISTENCIA MES DE JULIO"
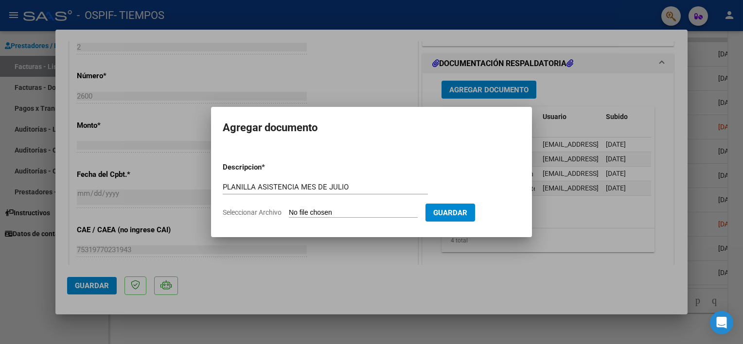
click at [352, 212] on input "Seleccionar Archivo" at bounding box center [353, 213] width 129 height 9
type input "C:\fakepath\NobleJoaquinplani07.pdf"
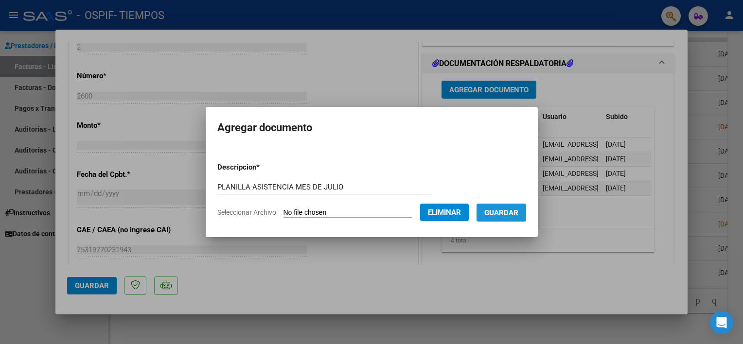
click at [514, 213] on span "Guardar" at bounding box center [501, 213] width 34 height 9
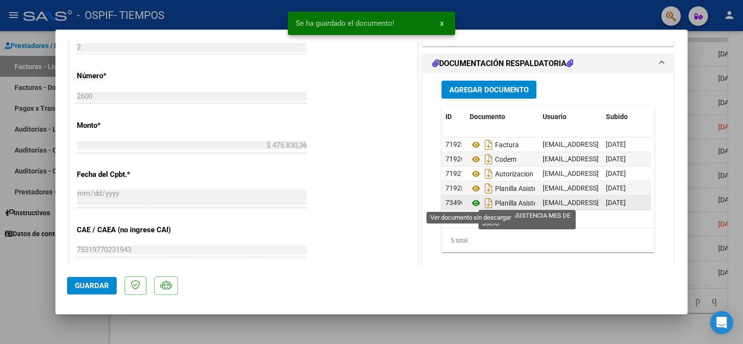
click at [471, 204] on icon at bounding box center [476, 203] width 13 height 12
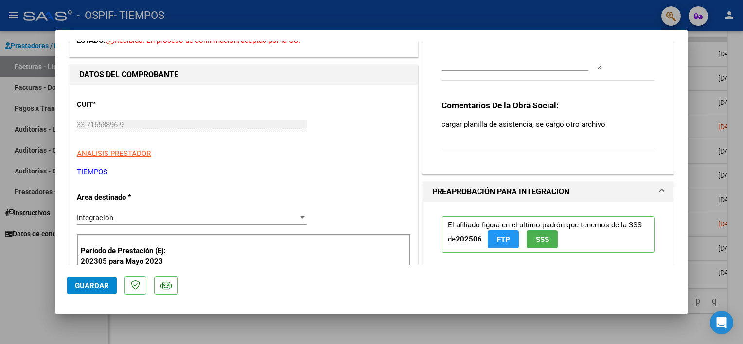
scroll to position [22, 0]
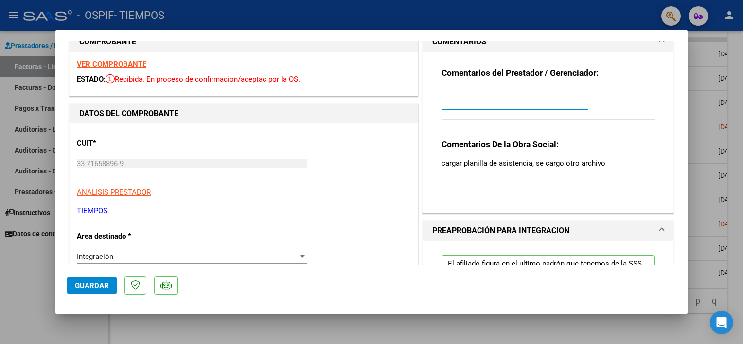
click at [473, 97] on textarea at bounding box center [521, 97] width 160 height 19
type textarea "SE CARGO LA PLANILLA DE ASISTENCIA"
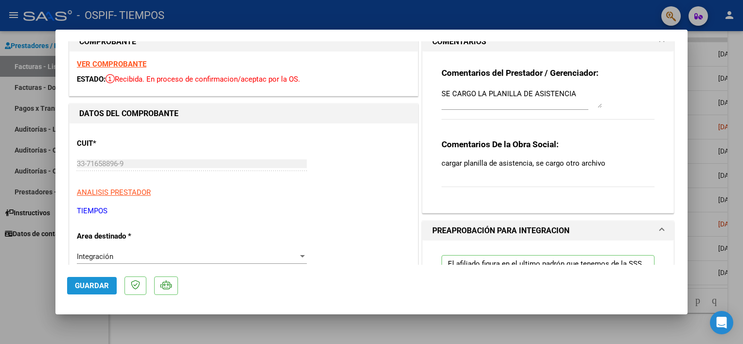
click at [78, 283] on span "Guardar" at bounding box center [92, 286] width 34 height 9
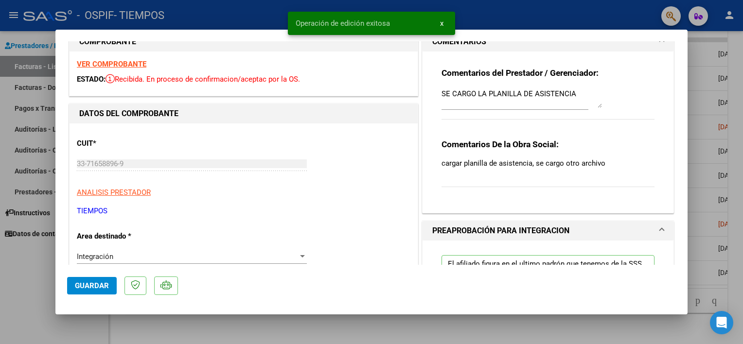
click at [37, 275] on div at bounding box center [371, 172] width 743 height 344
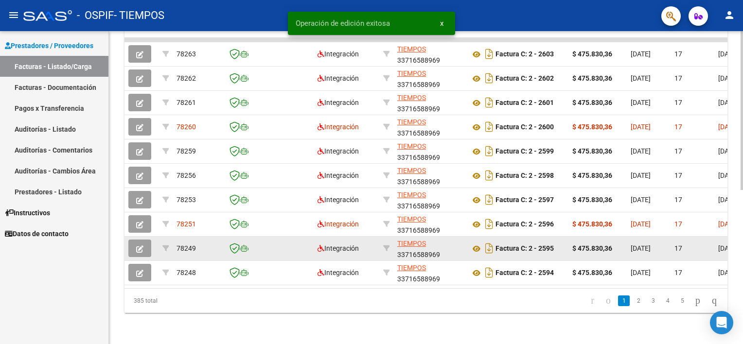
scroll to position [304, 0]
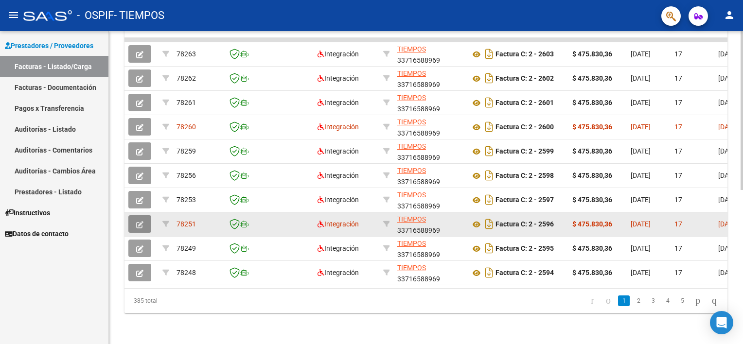
click at [144, 217] on button "button" at bounding box center [139, 224] width 23 height 18
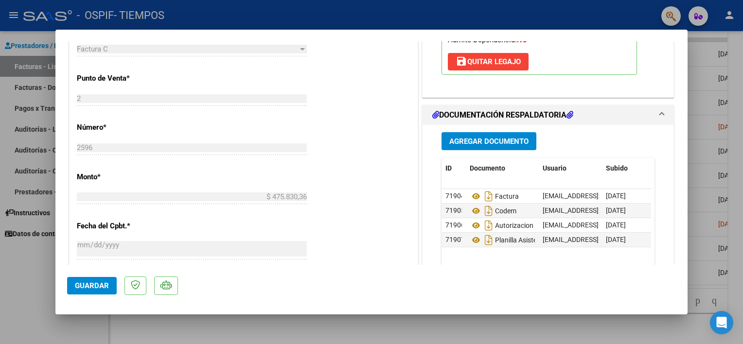
scroll to position [405, 0]
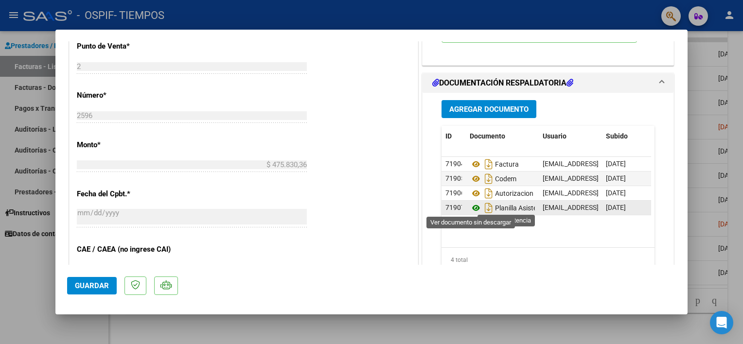
click at [470, 210] on icon at bounding box center [476, 208] width 13 height 12
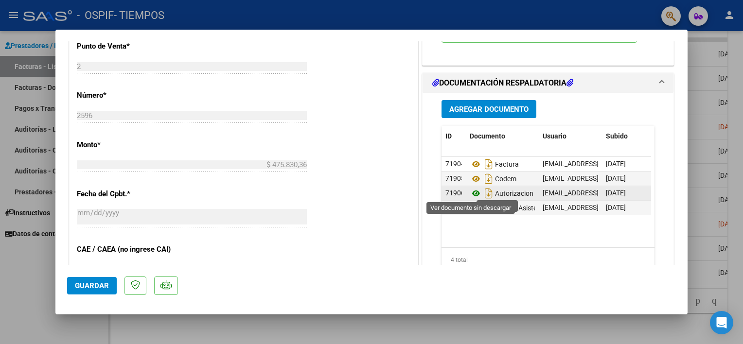
click at [471, 189] on icon at bounding box center [476, 194] width 13 height 12
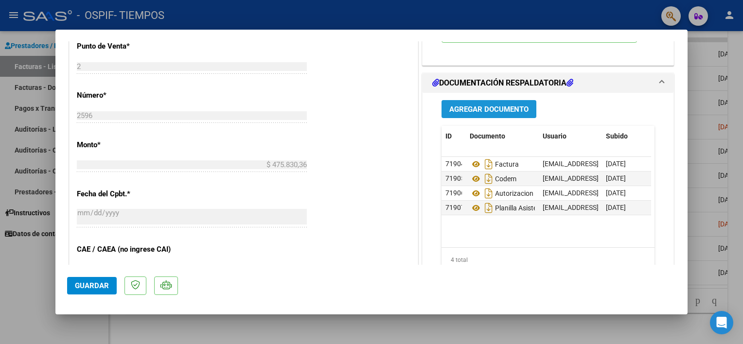
click at [467, 108] on span "Agregar Documento" at bounding box center [488, 109] width 79 height 9
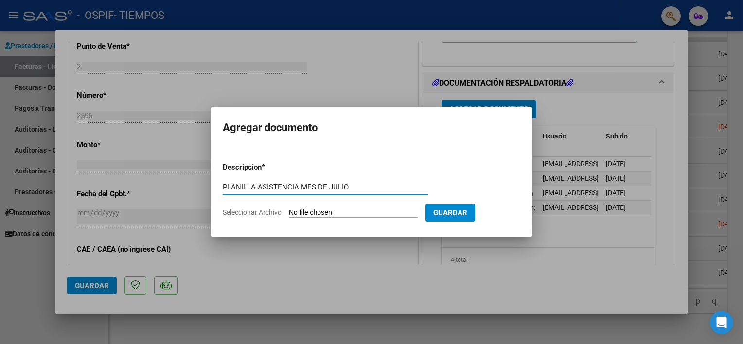
type input "PLANILLA ASISTENCIA MES DE JULIO"
click at [308, 211] on input "Seleccionar Archivo" at bounding box center [353, 213] width 129 height 9
type input "C:\fakepath\planilla Fernández Santino Nicolas julio25.pdf"
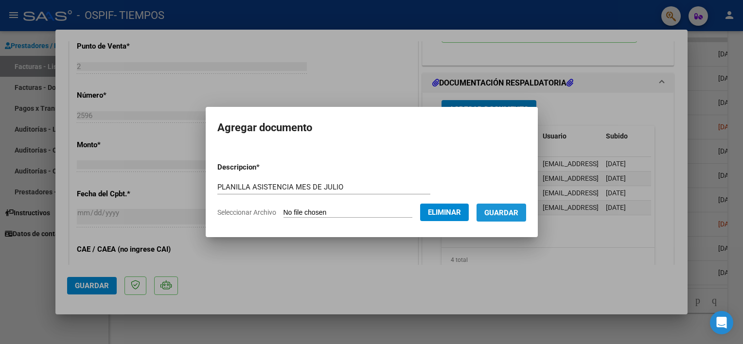
click at [518, 212] on span "Guardar" at bounding box center [501, 213] width 34 height 9
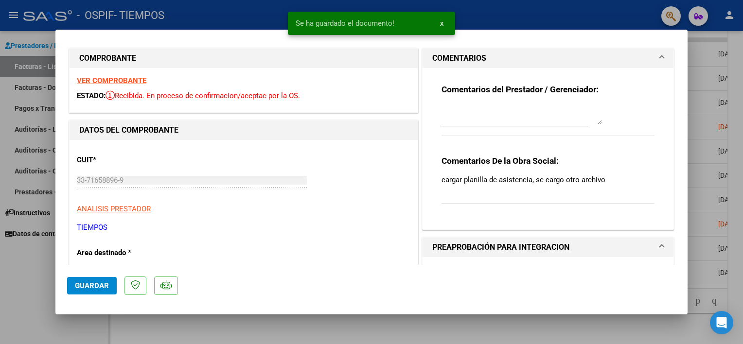
scroll to position [3, 0]
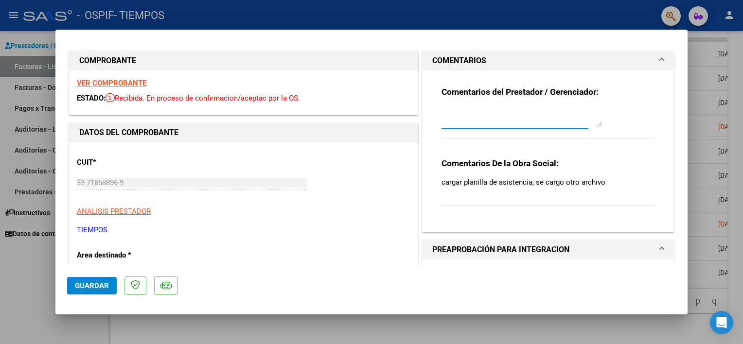
click at [465, 119] on textarea at bounding box center [521, 116] width 160 height 19
type textarea "SE CARGO LA PLANILLA DE ASISTENCIA"
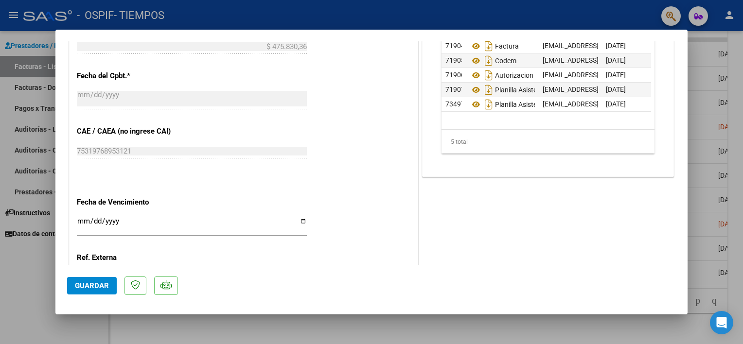
scroll to position [515, 0]
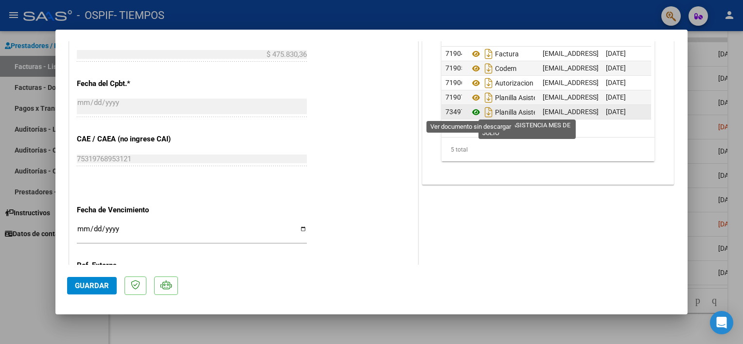
click at [470, 111] on icon at bounding box center [476, 112] width 13 height 12
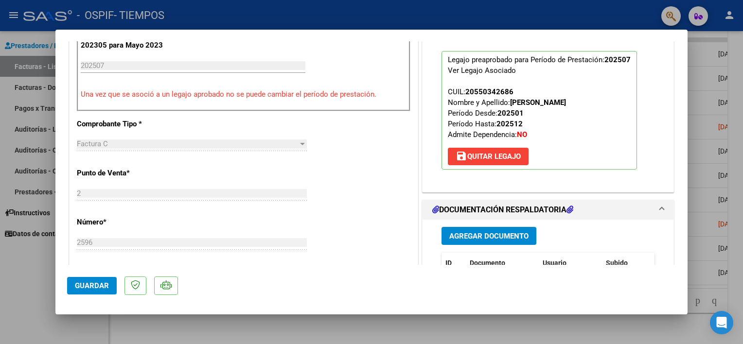
scroll to position [287, 0]
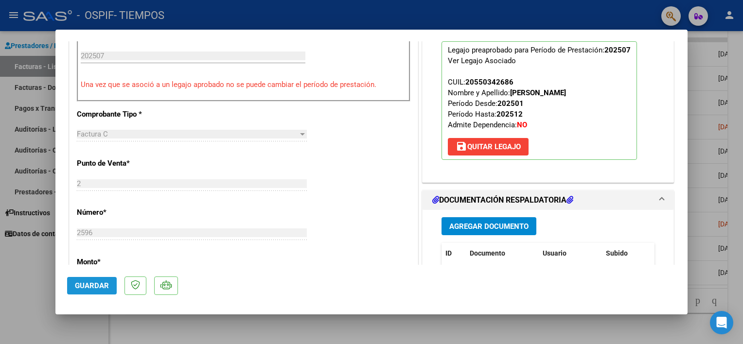
click at [85, 288] on span "Guardar" at bounding box center [92, 286] width 34 height 9
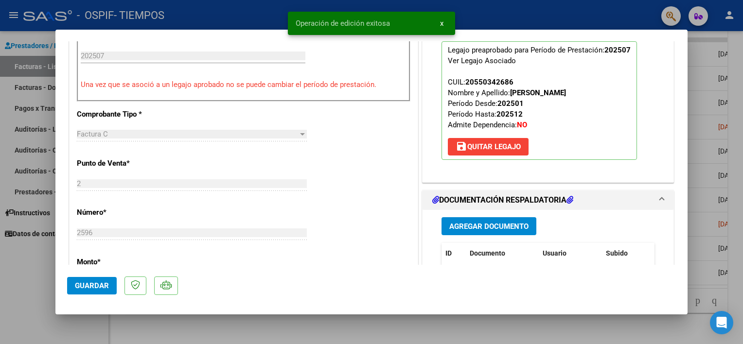
click at [26, 272] on div at bounding box center [371, 172] width 743 height 344
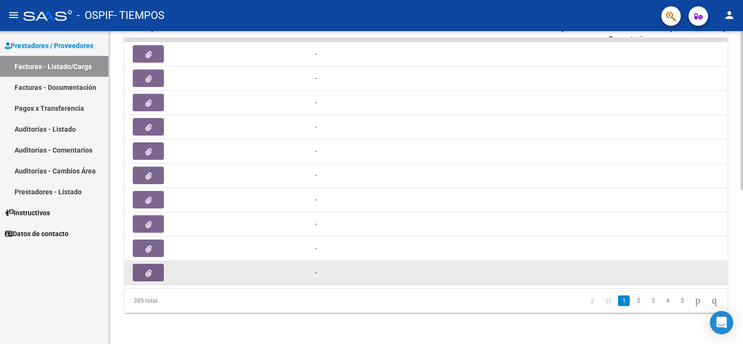
scroll to position [0, 622]
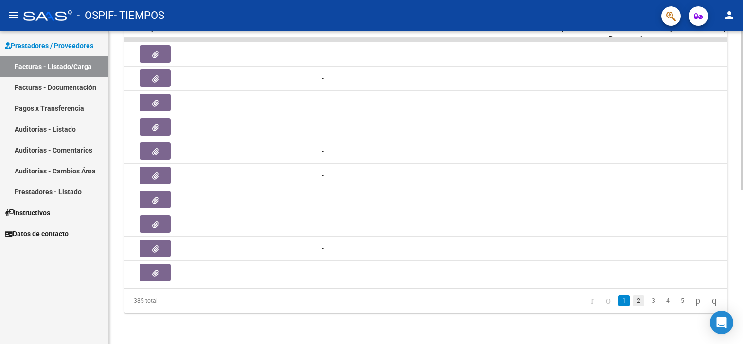
click at [633, 300] on link "2" at bounding box center [639, 301] width 12 height 11
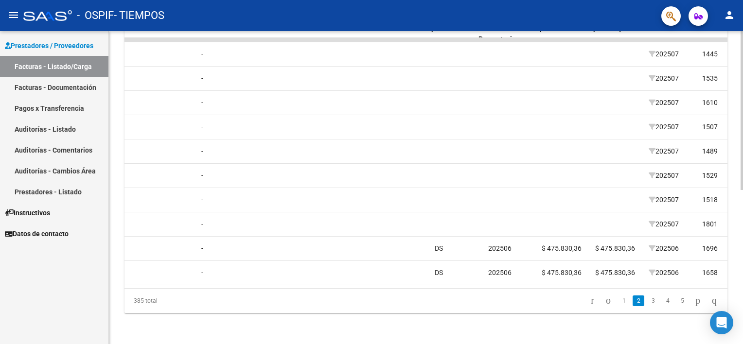
scroll to position [0, 756]
